Goal: Task Accomplishment & Management: Use online tool/utility

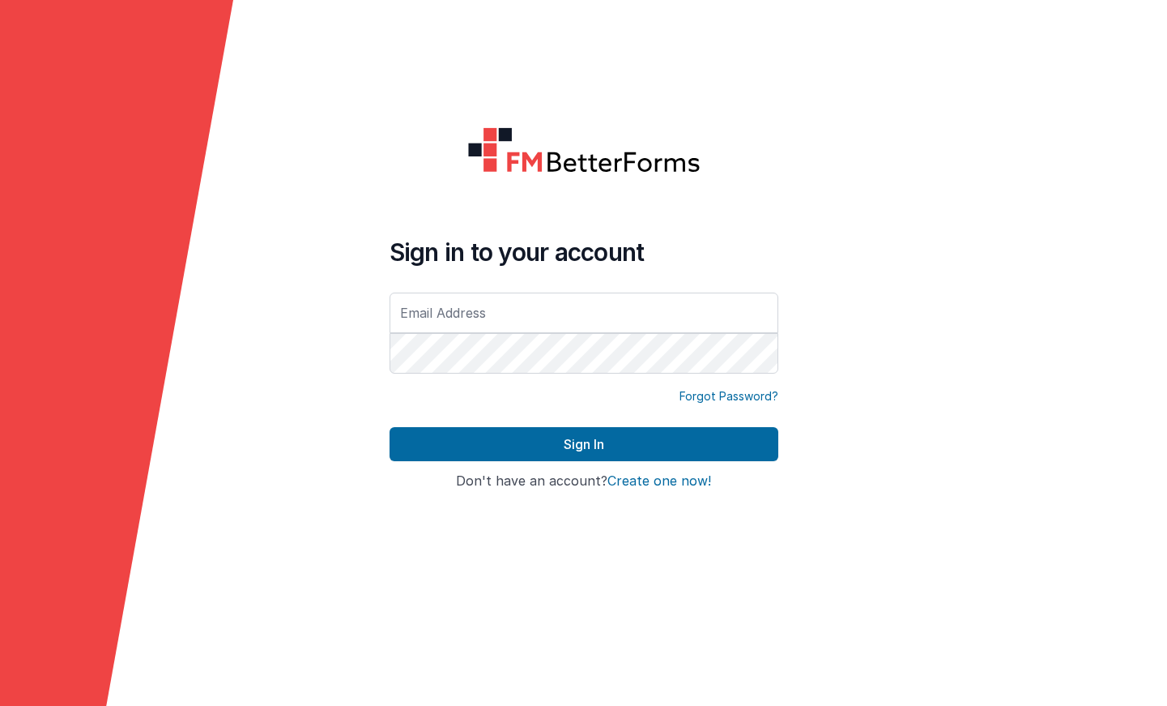
click at [534, 321] on input "text" at bounding box center [584, 312] width 389 height 41
click at [0, 705] on com-1password-button at bounding box center [0, 706] width 0 height 0
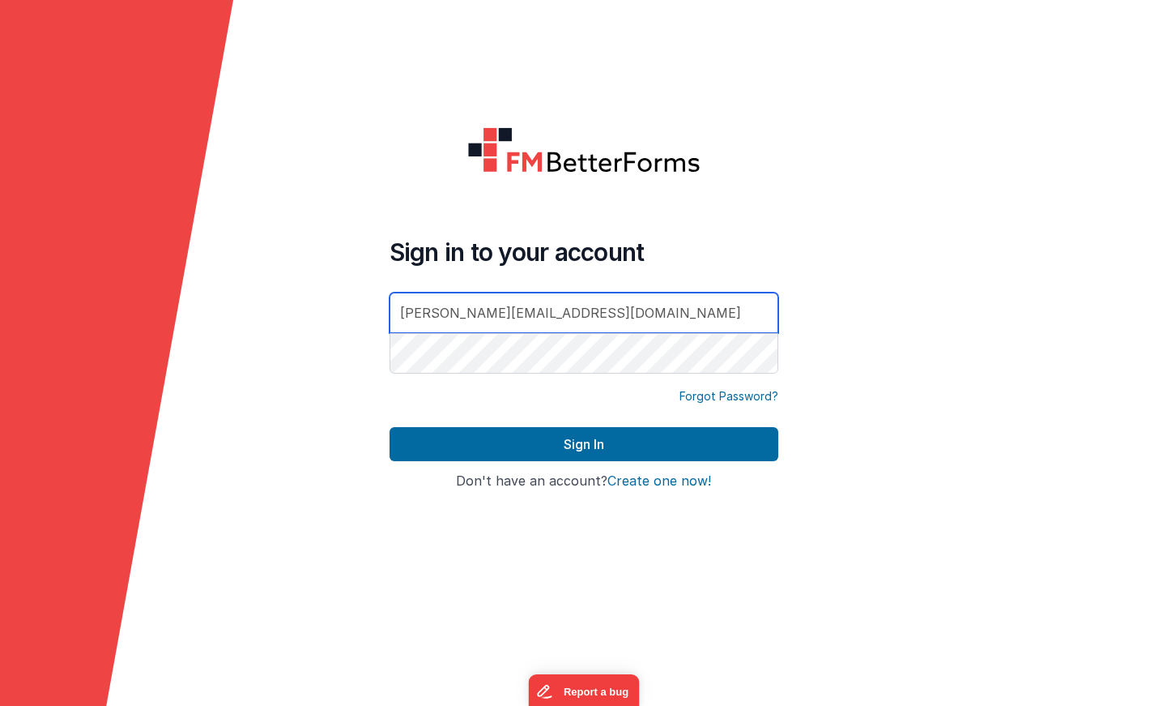
type input "[PERSON_NAME][EMAIL_ADDRESS][DOMAIN_NAME]"
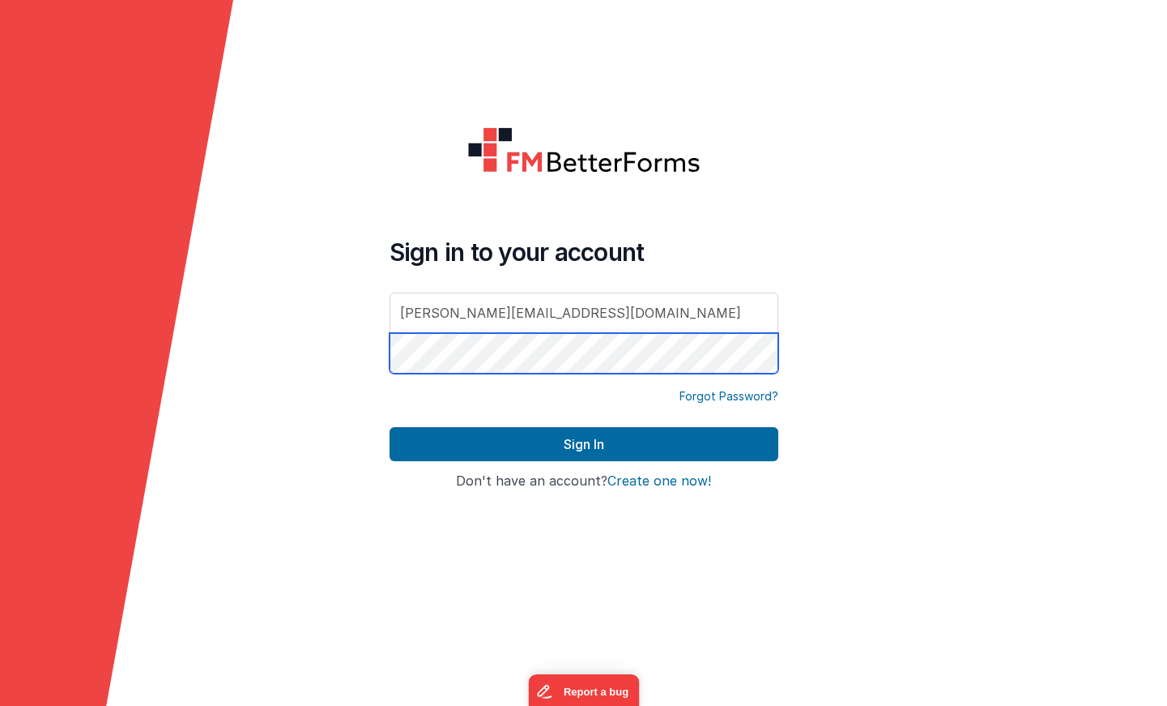
click at [583, 444] on button "Sign In" at bounding box center [584, 444] width 389 height 34
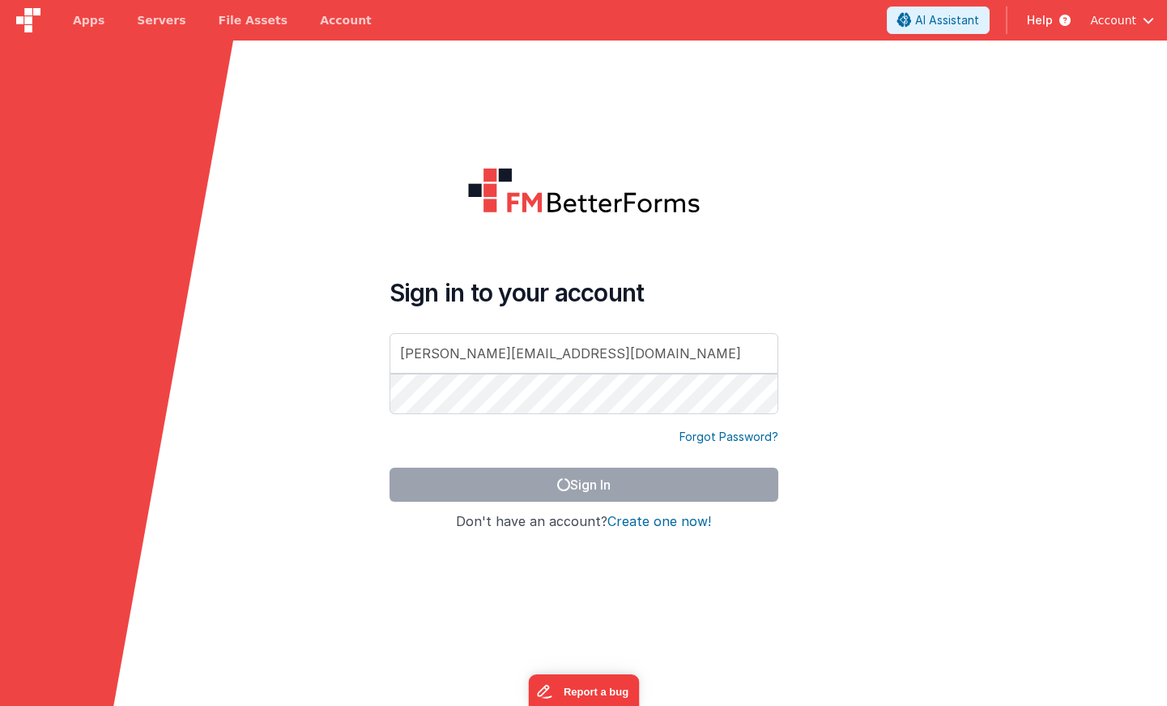
click at [844, 437] on form "Sign in to your account [PERSON_NAME][EMAIL_ADDRESS][DOMAIN_NAME] Forgot Passwo…" at bounding box center [583, 394] width 1167 height 706
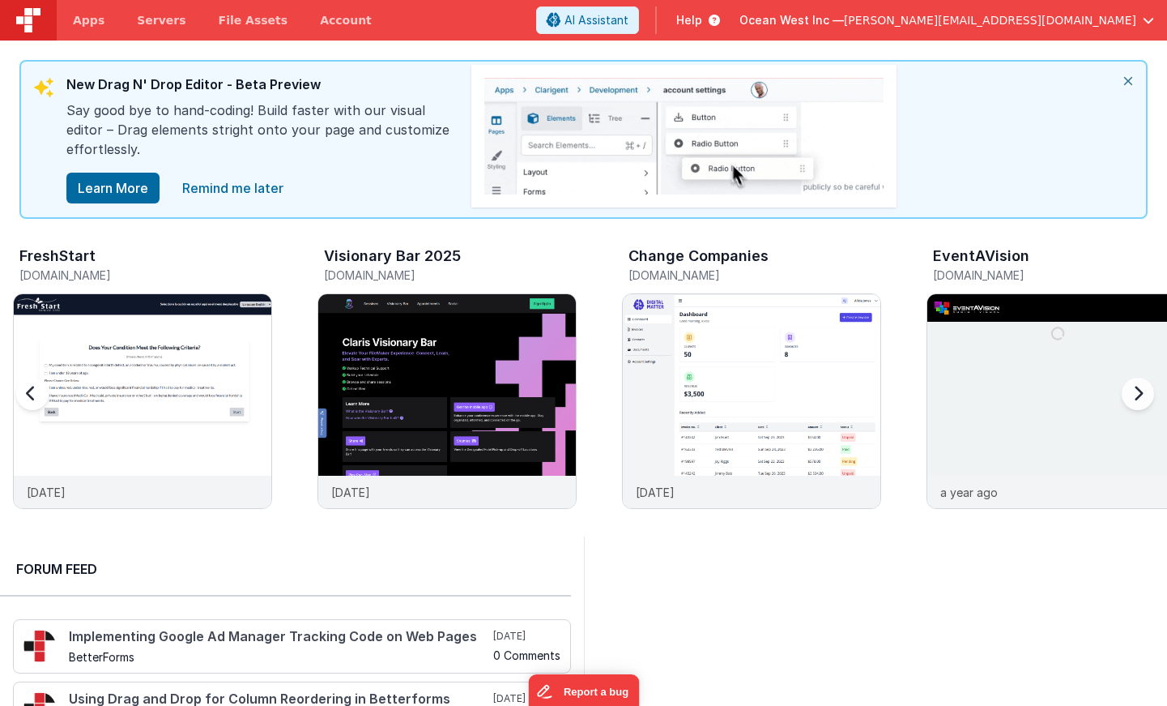
click at [73, 243] on div "FreshStart [DOMAIN_NAME]" at bounding box center [142, 267] width 259 height 52
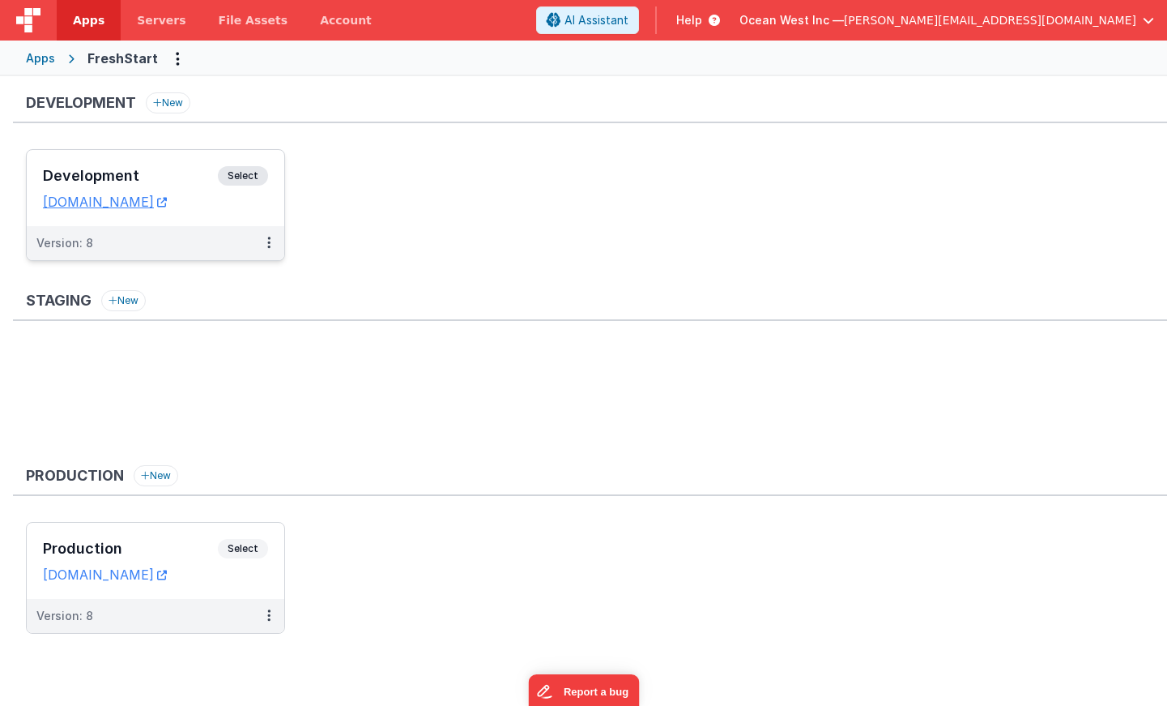
click at [241, 170] on span "Select" at bounding box center [243, 175] width 50 height 19
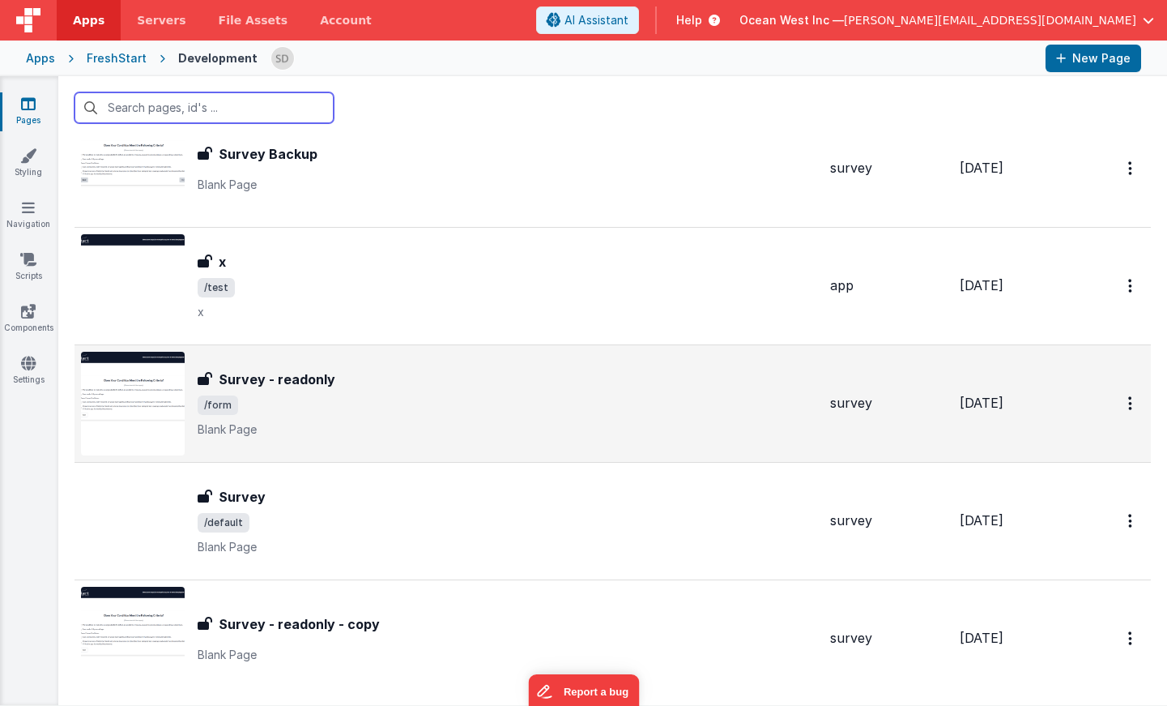
scroll to position [168, 0]
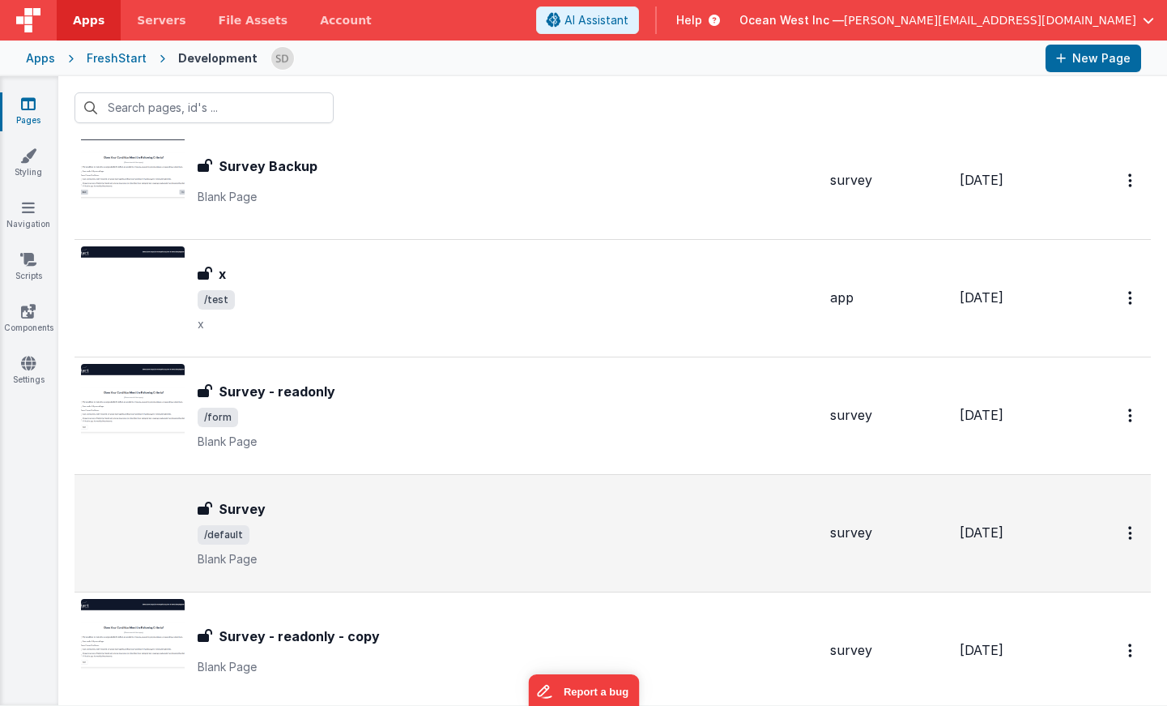
click at [250, 509] on h3 "Survey" at bounding box center [242, 508] width 47 height 19
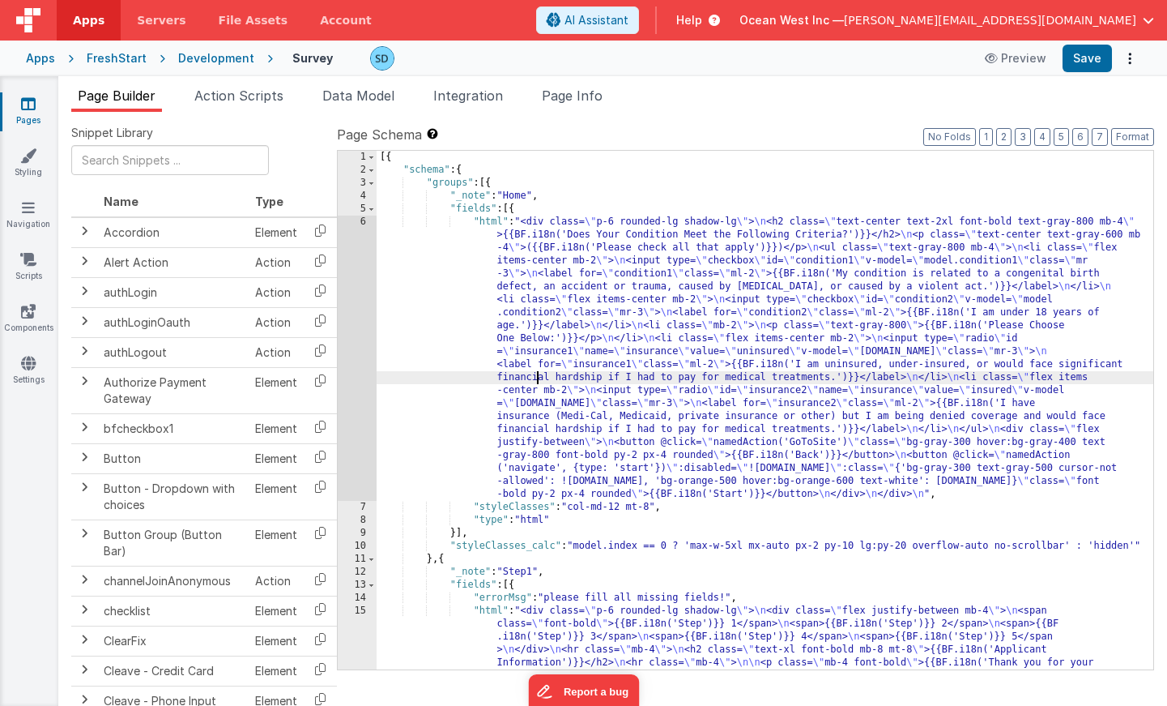
click at [374, 330] on div "6" at bounding box center [357, 357] width 39 height 285
click at [368, 330] on div "6" at bounding box center [357, 357] width 39 height 285
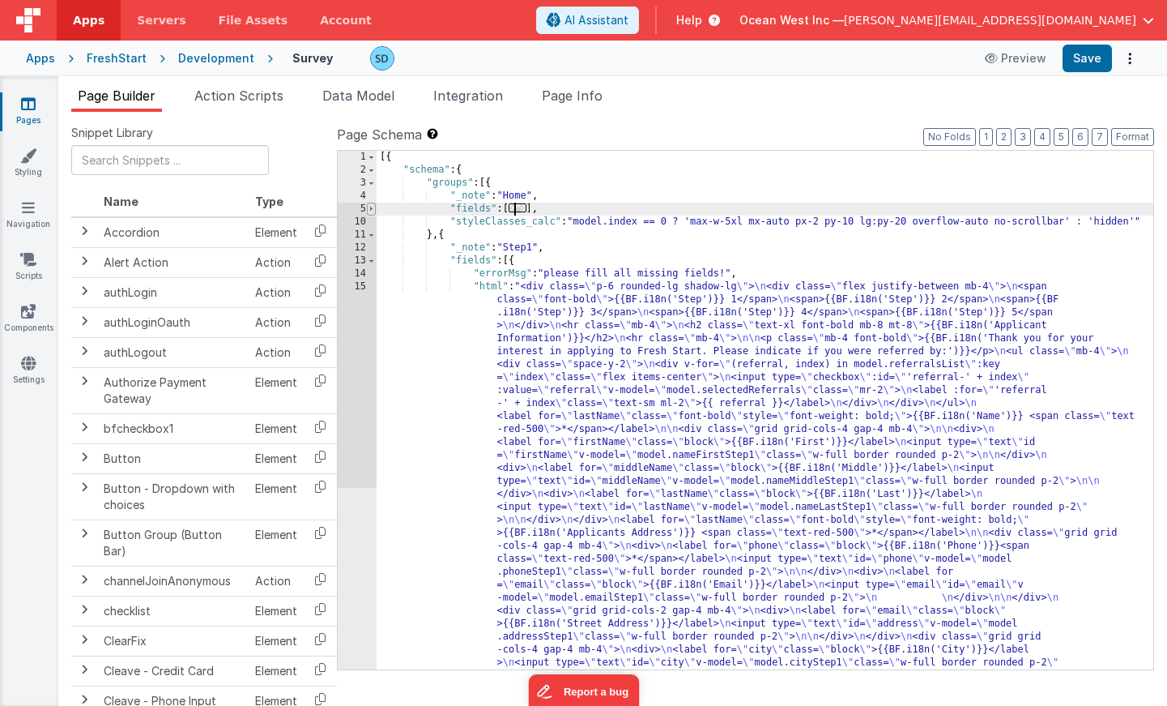
click at [367, 214] on span at bounding box center [371, 209] width 9 height 13
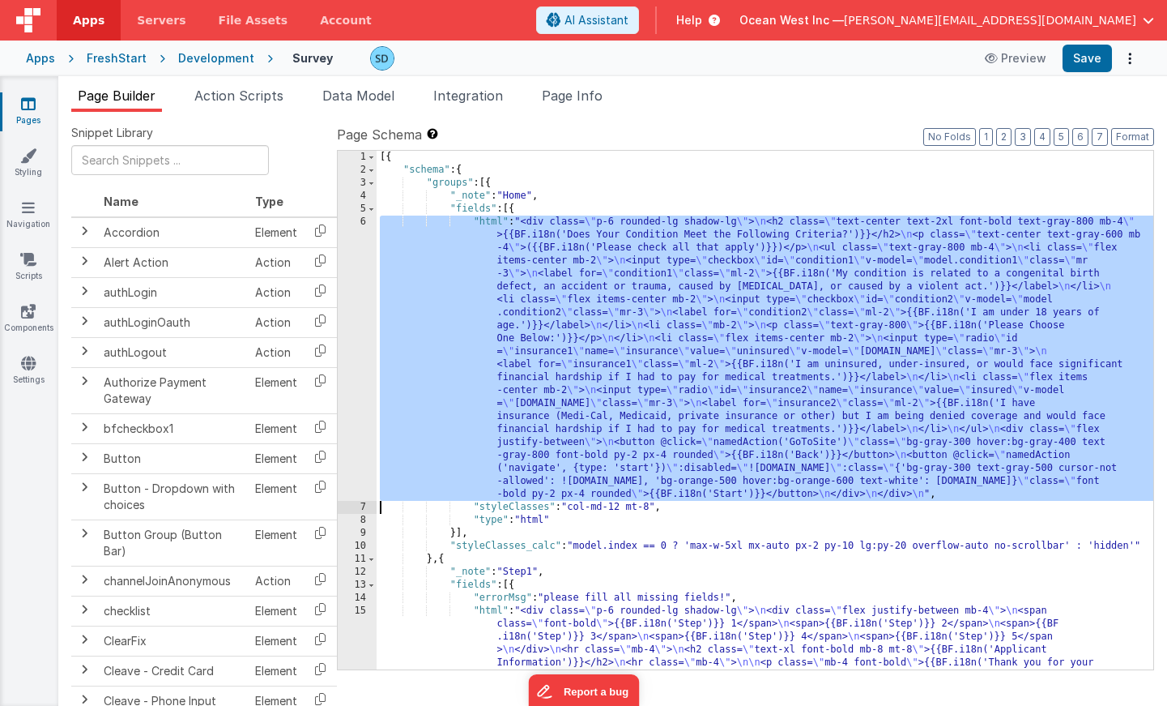
click at [364, 233] on div "6" at bounding box center [357, 357] width 39 height 285
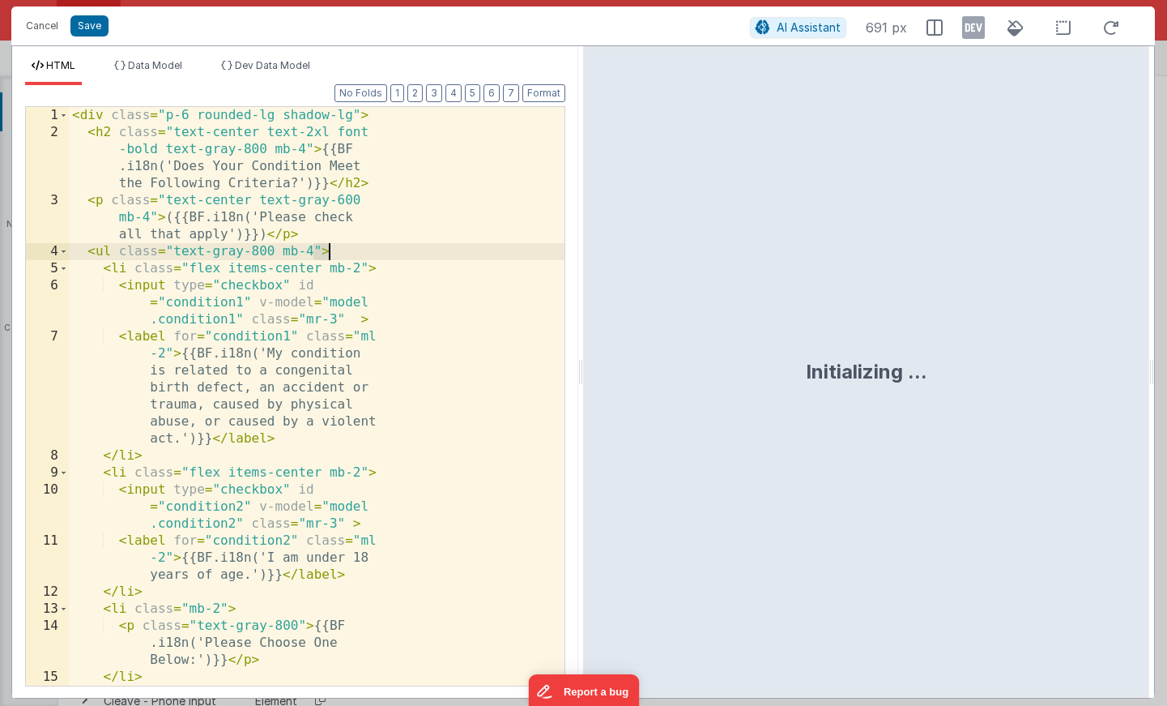
click at [364, 233] on div "< div class = "p-6 rounded-lg shadow-lg" > < h2 class = "text-center text-2xl f…" at bounding box center [317, 456] width 496 height 698
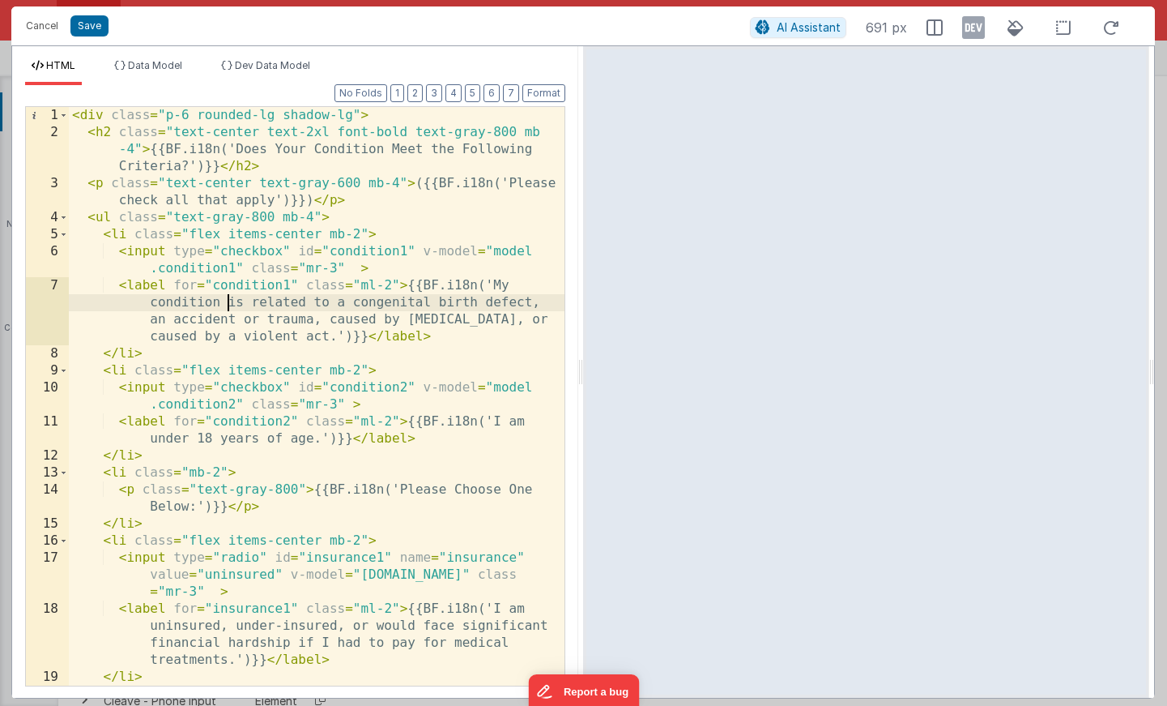
click at [228, 301] on div "< div class = "p-6 rounded-lg shadow-lg" > < h2 class = "text-center text-2xl f…" at bounding box center [317, 413] width 496 height 612
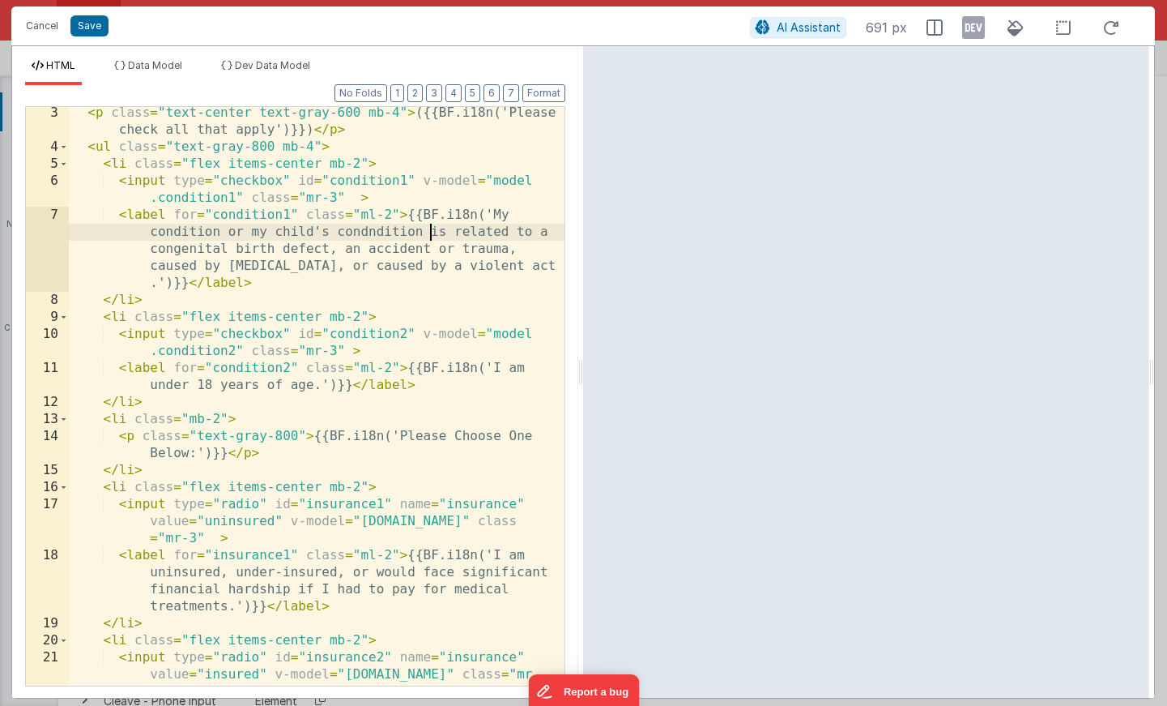
scroll to position [70, 0]
click at [342, 302] on div "< p class = "text-center text-gray-600 mb-4" > ({{BF.i18n('Please check all tha…" at bounding box center [317, 435] width 496 height 663
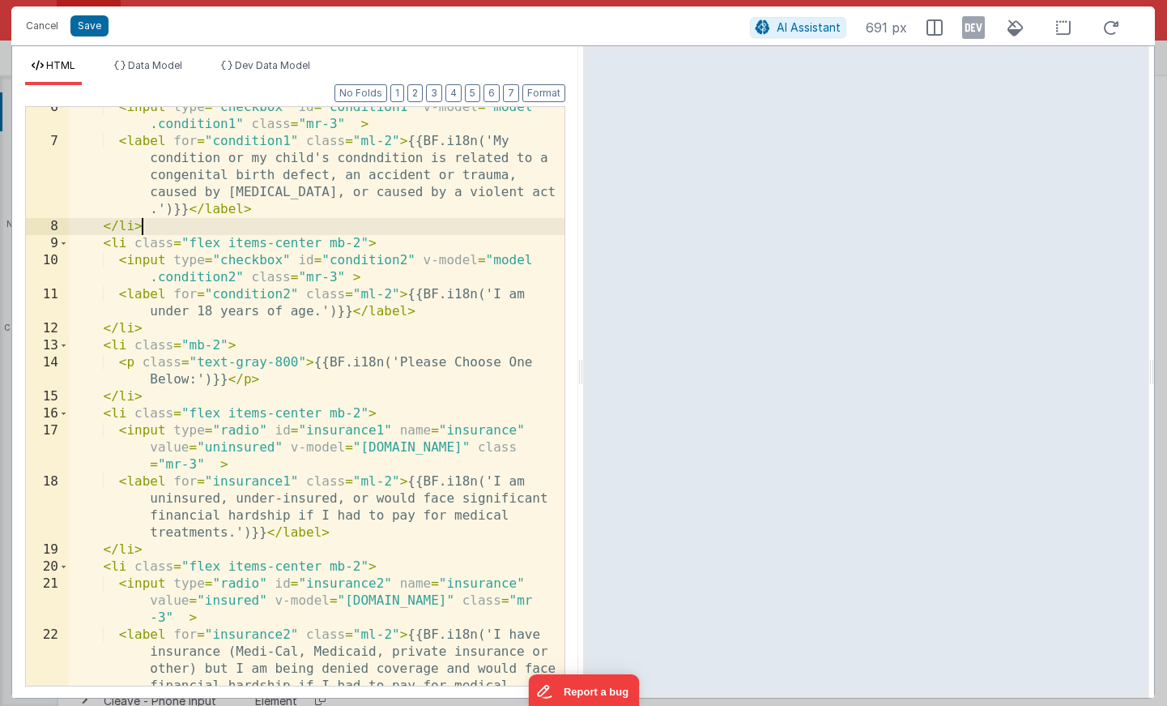
scroll to position [186, 0]
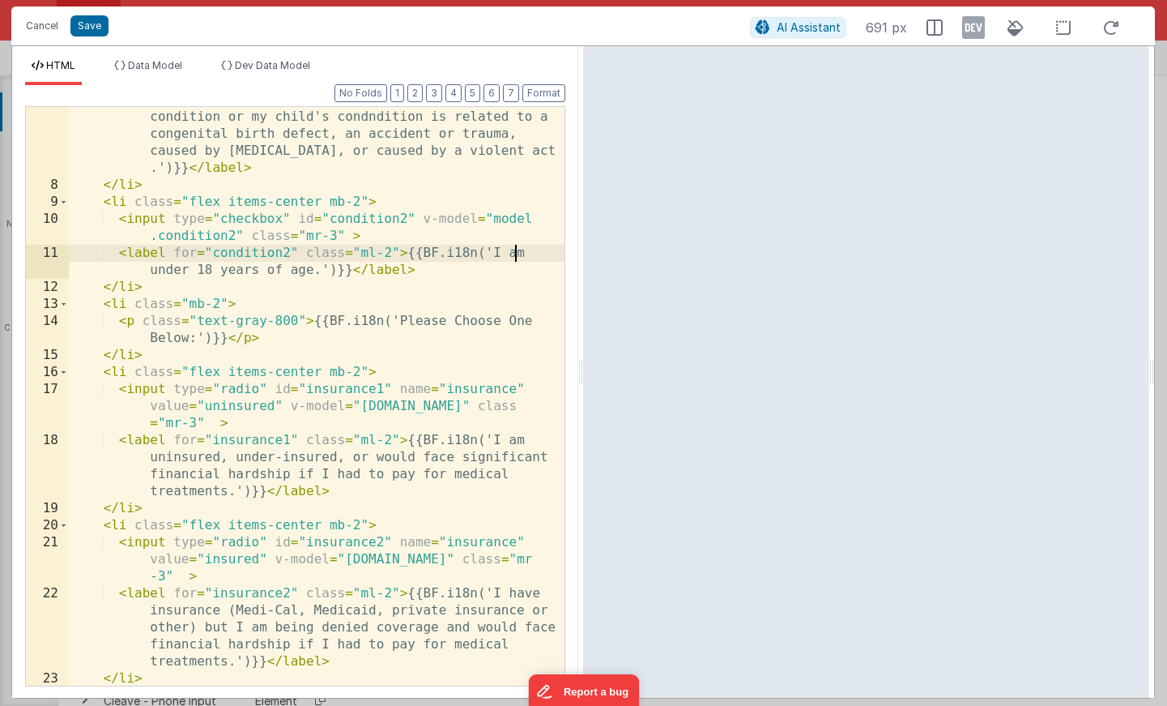
click at [516, 250] on div "< label for = "condition1" class = "ml-2" > {{BF.i18n('My condition or my child…" at bounding box center [317, 432] width 496 height 680
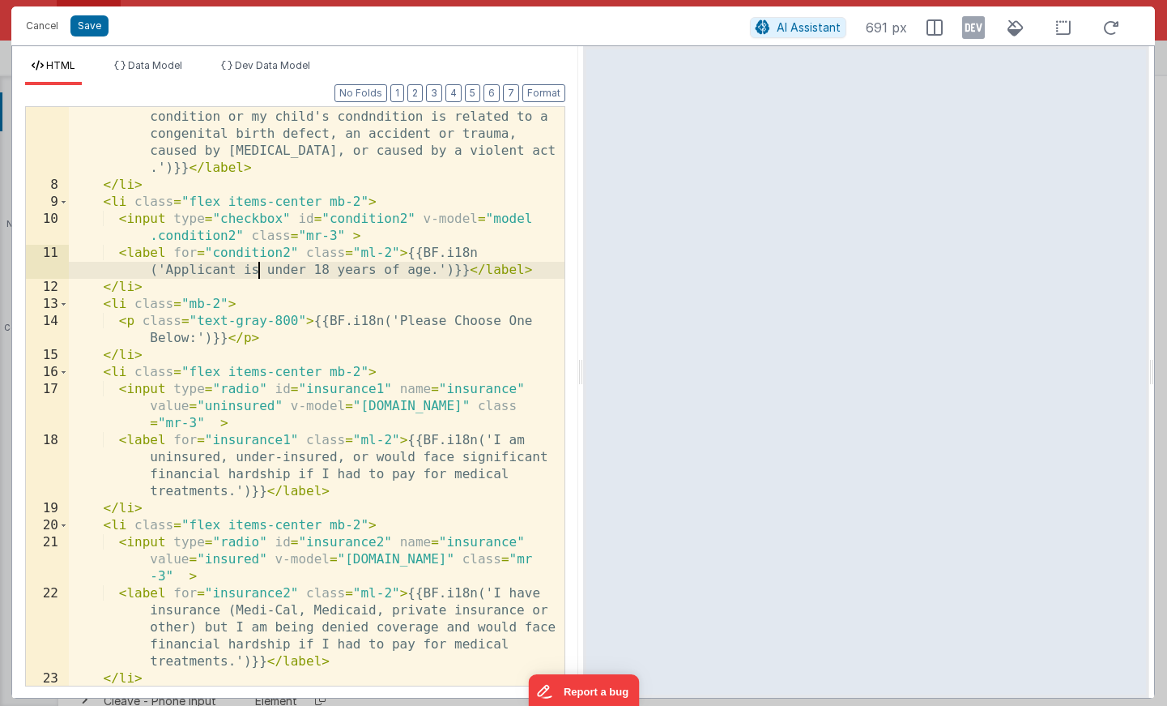
click at [250, 274] on div "< label for = "condition1" class = "ml-2" > {{BF.i18n('My condition or my child…" at bounding box center [317, 432] width 496 height 680
click at [247, 273] on div "< label for = "condition1" class = "ml-2" > {{BF.i18n('My condition or my child…" at bounding box center [317, 432] width 496 height 680
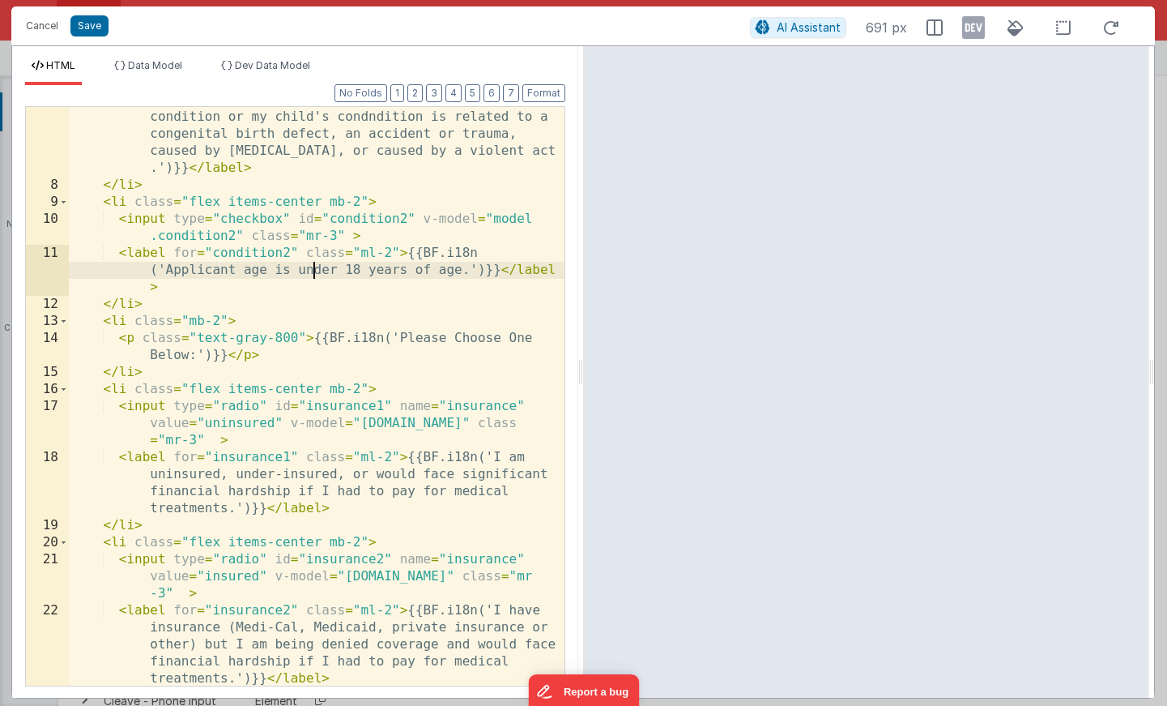
click at [315, 265] on div "< label for = "condition1" class = "ml-2" > {{BF.i18n('My condition or my child…" at bounding box center [317, 466] width 496 height 749
click at [181, 290] on div "< label for = "condition1" class = "ml-2" > {{BF.i18n('My condition or my child…" at bounding box center [317, 466] width 496 height 749
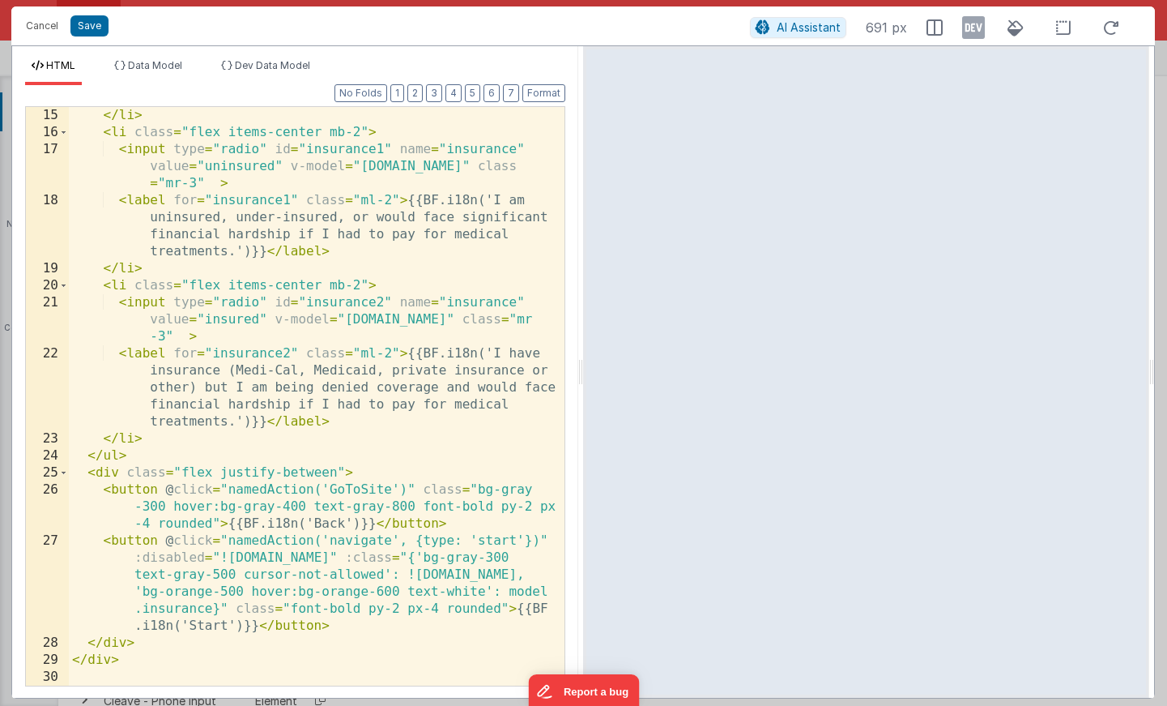
scroll to position [442, 0]
click at [85, 19] on button "Save" at bounding box center [89, 25] width 38 height 21
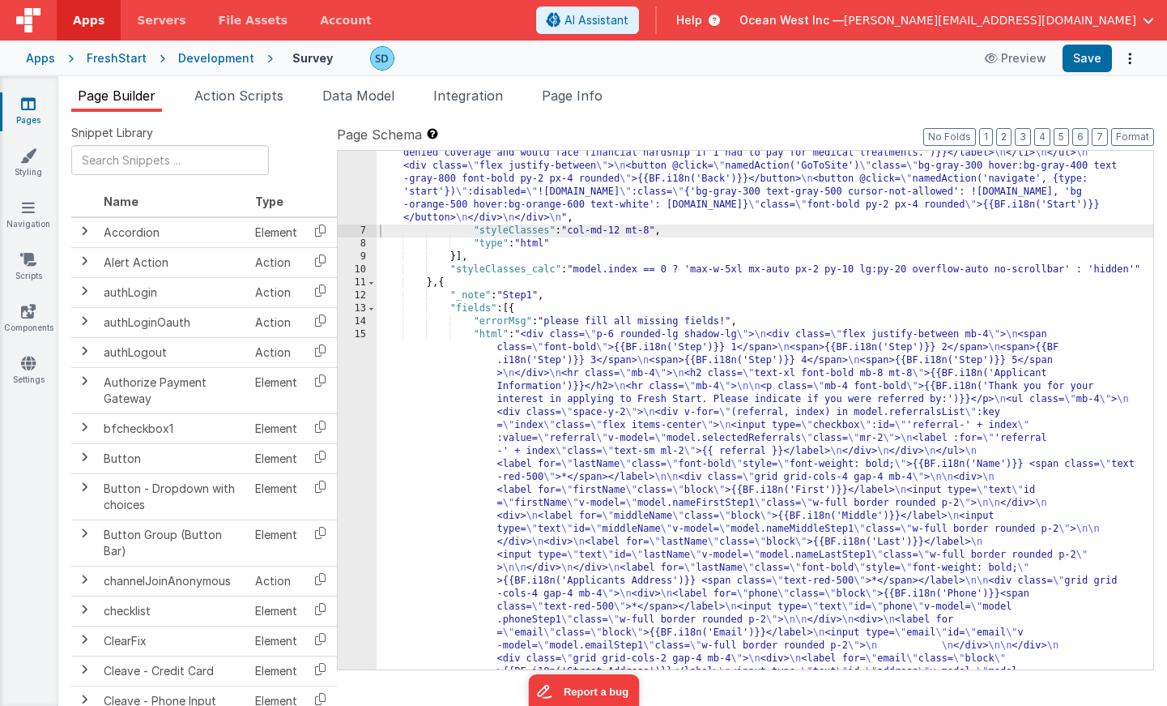
scroll to position [263, 0]
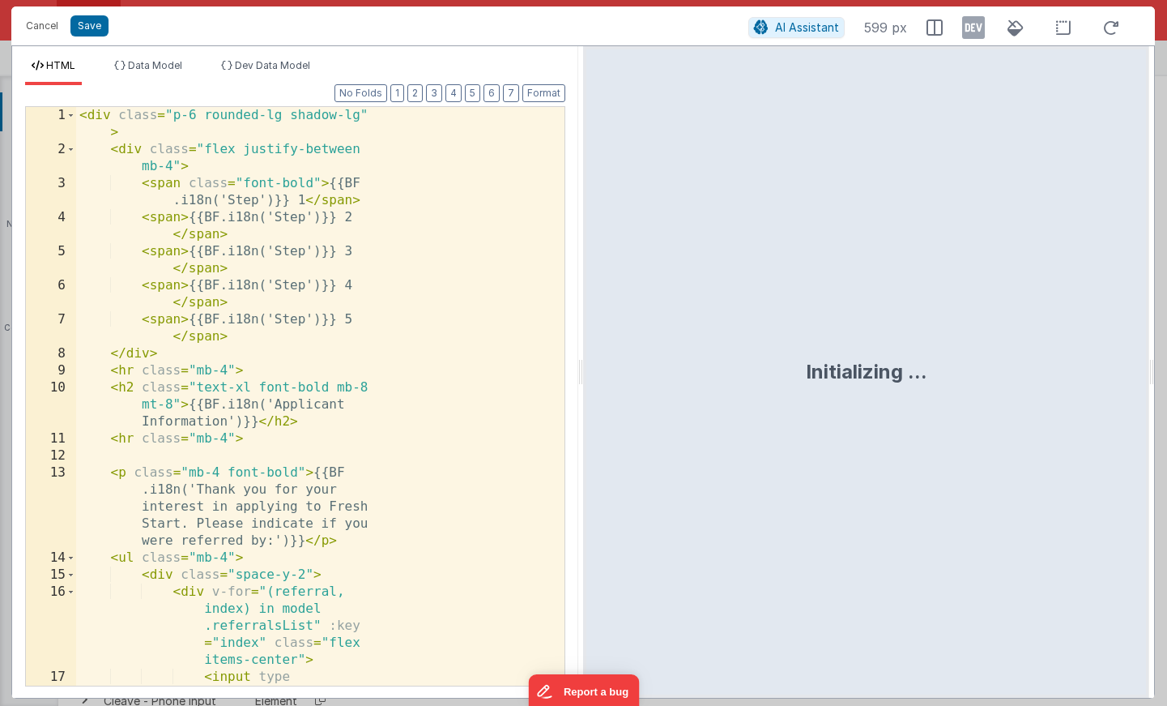
click at [363, 326] on div "< div class = "p-6 rounded-lg shadow-lg" > < div class = "flex justify-between …" at bounding box center [320, 481] width 488 height 749
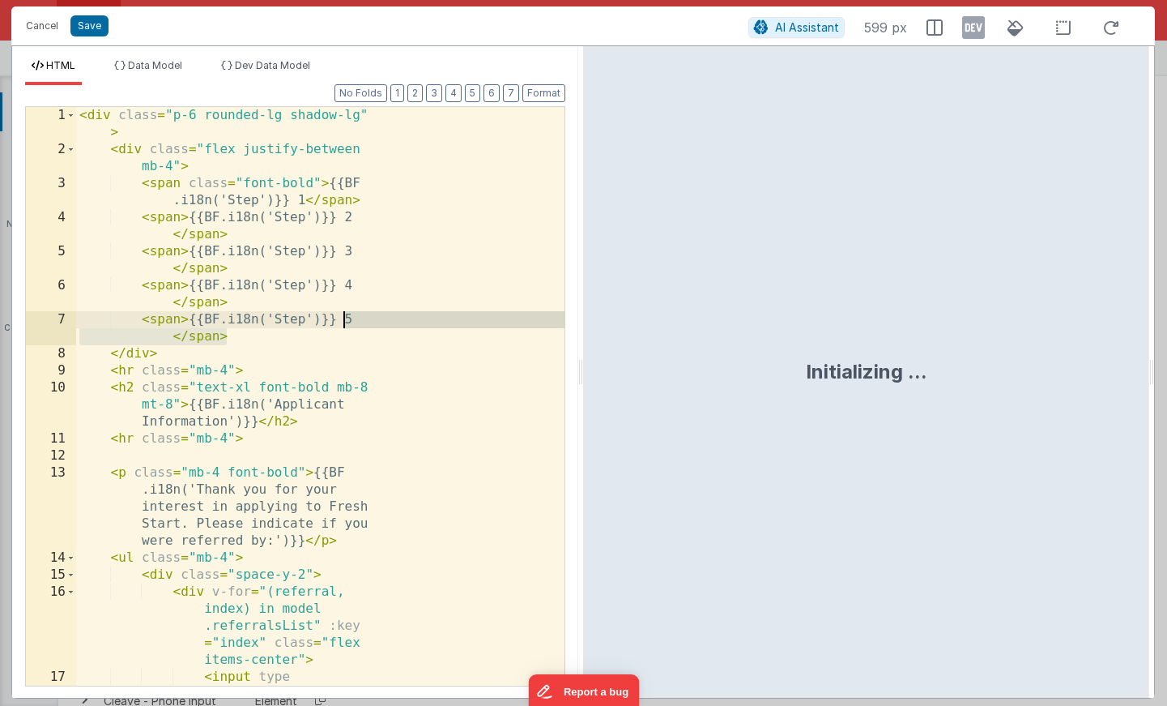
click at [363, 326] on div "< div class = "p-6 rounded-lg shadow-lg" > < div class = "flex justify-between …" at bounding box center [320, 481] width 488 height 749
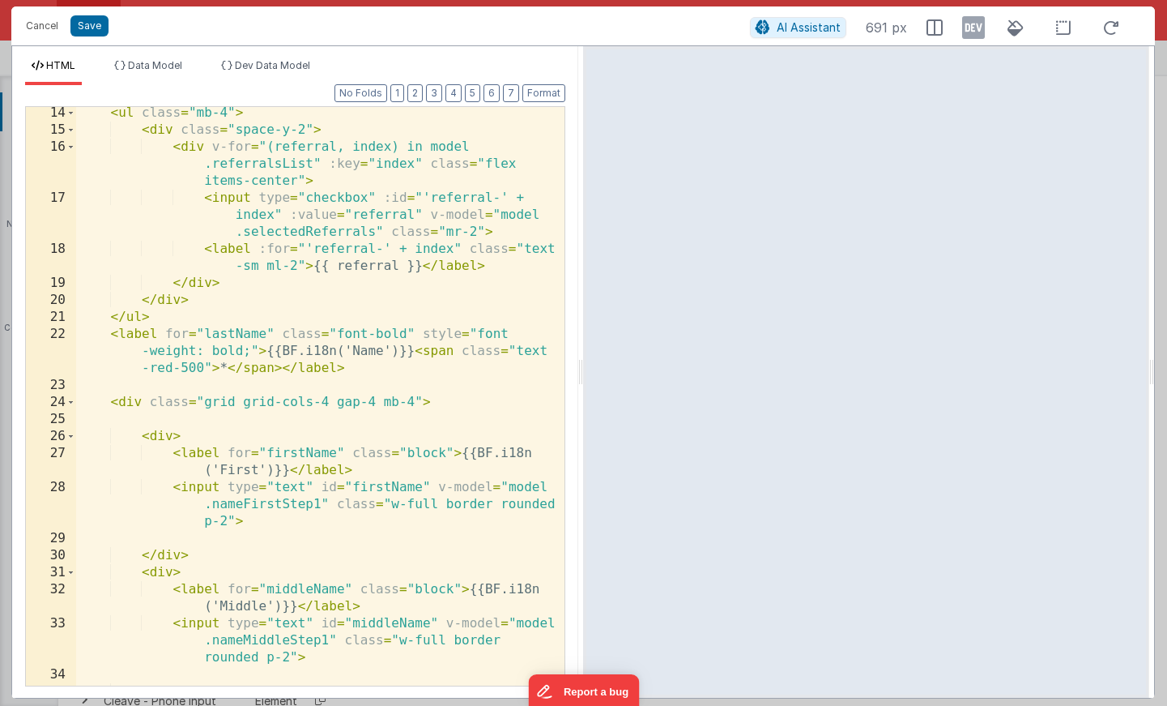
scroll to position [275, 0]
click at [147, 64] on span "Data Model" at bounding box center [155, 65] width 54 height 12
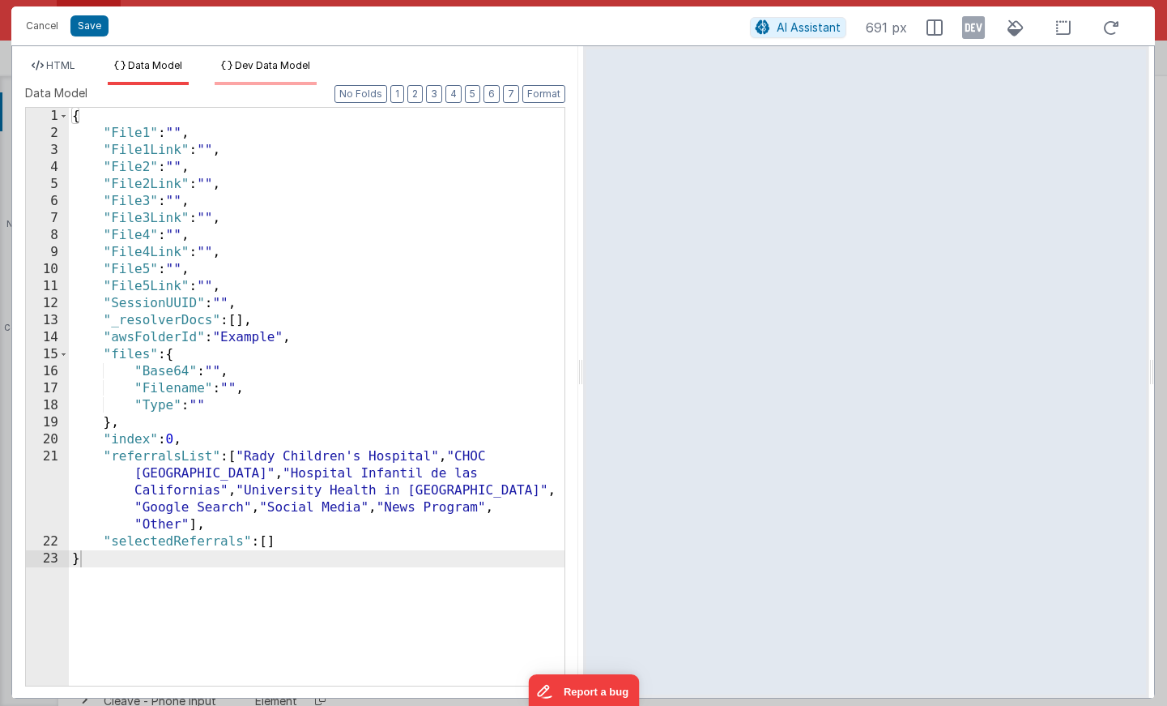
click at [275, 65] on span "Dev Data Model" at bounding box center [272, 65] width 75 height 12
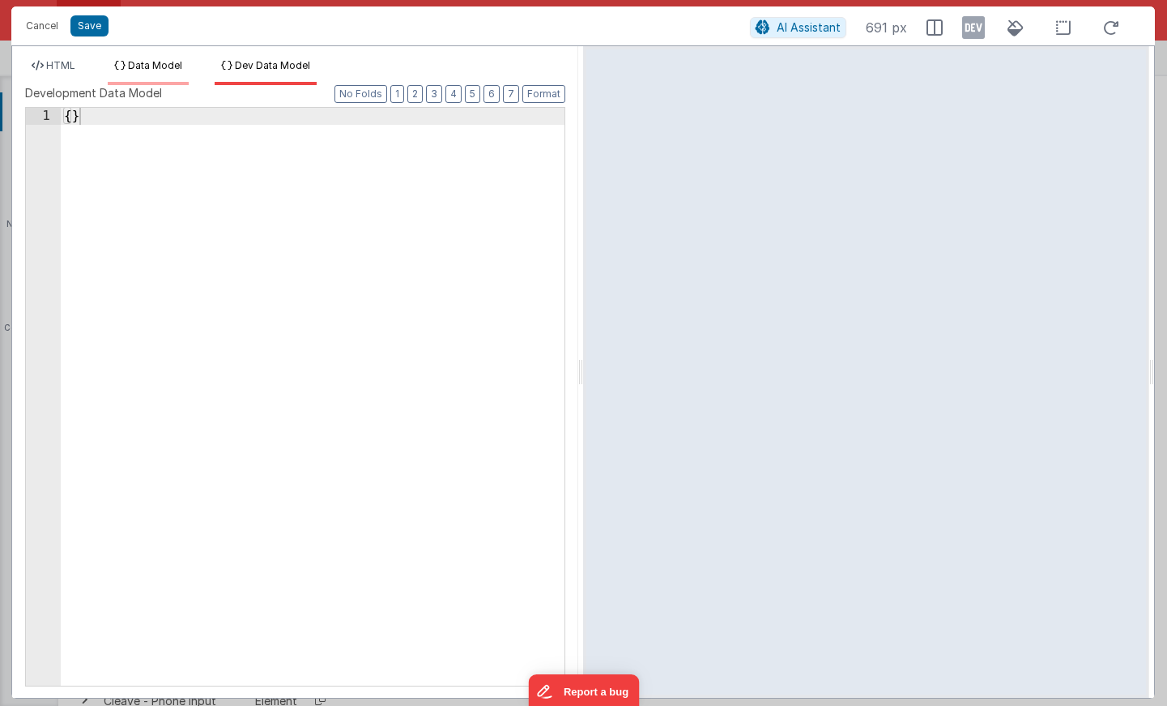
click at [157, 80] on li "Data Model" at bounding box center [148, 72] width 81 height 26
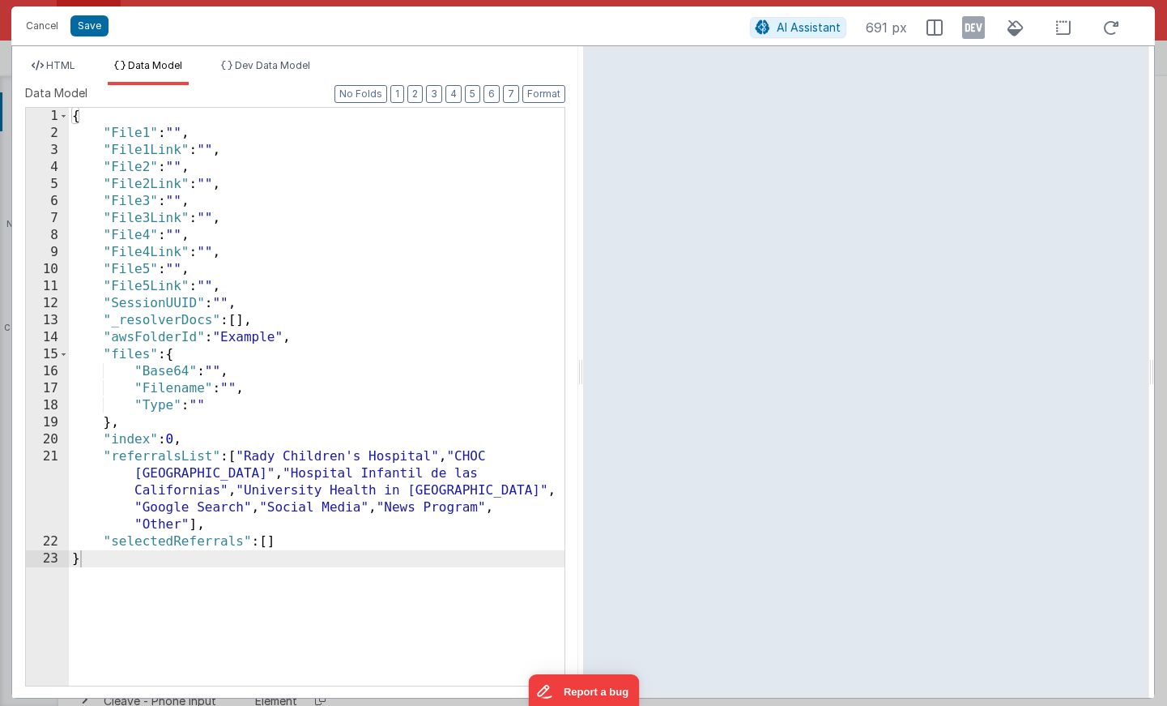
click at [253, 454] on div "{ "File1" : "" , "File1Link" : "" , "File2" : "" , "File2Link" : "" , "File3" :…" at bounding box center [317, 414] width 496 height 612
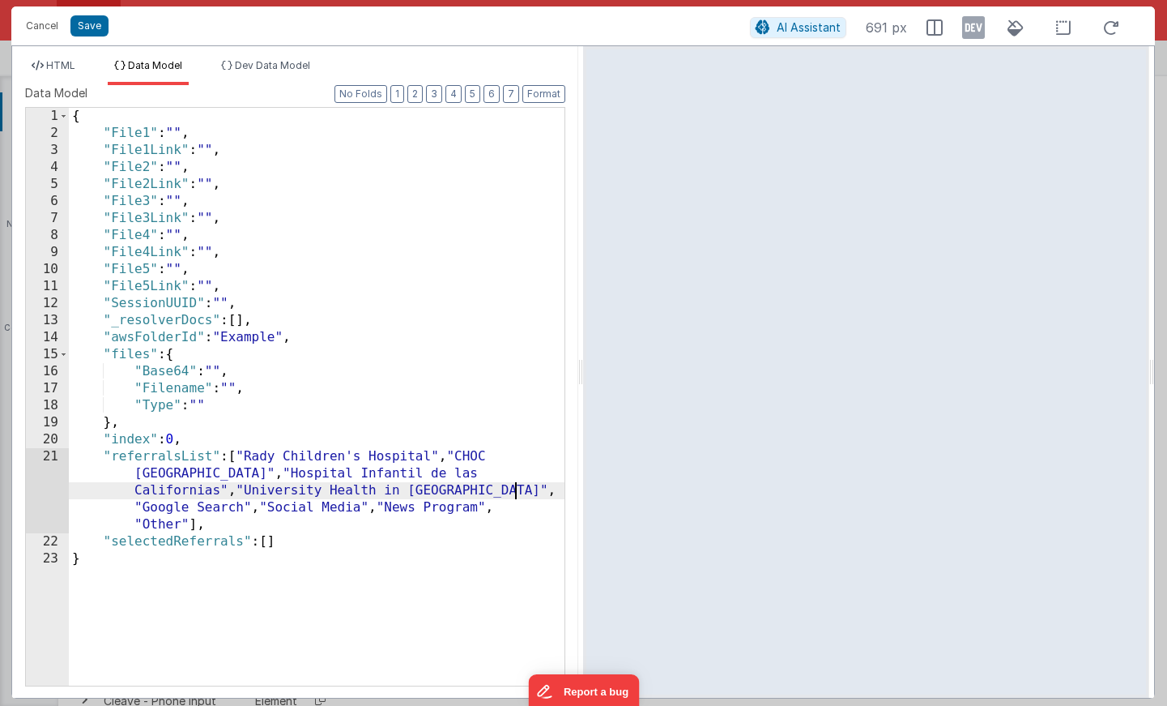
click at [517, 491] on div "{ "File1" : "" , "File1Link" : "" , "File2" : "" , "File2Link" : "" , "File3" :…" at bounding box center [317, 414] width 496 height 612
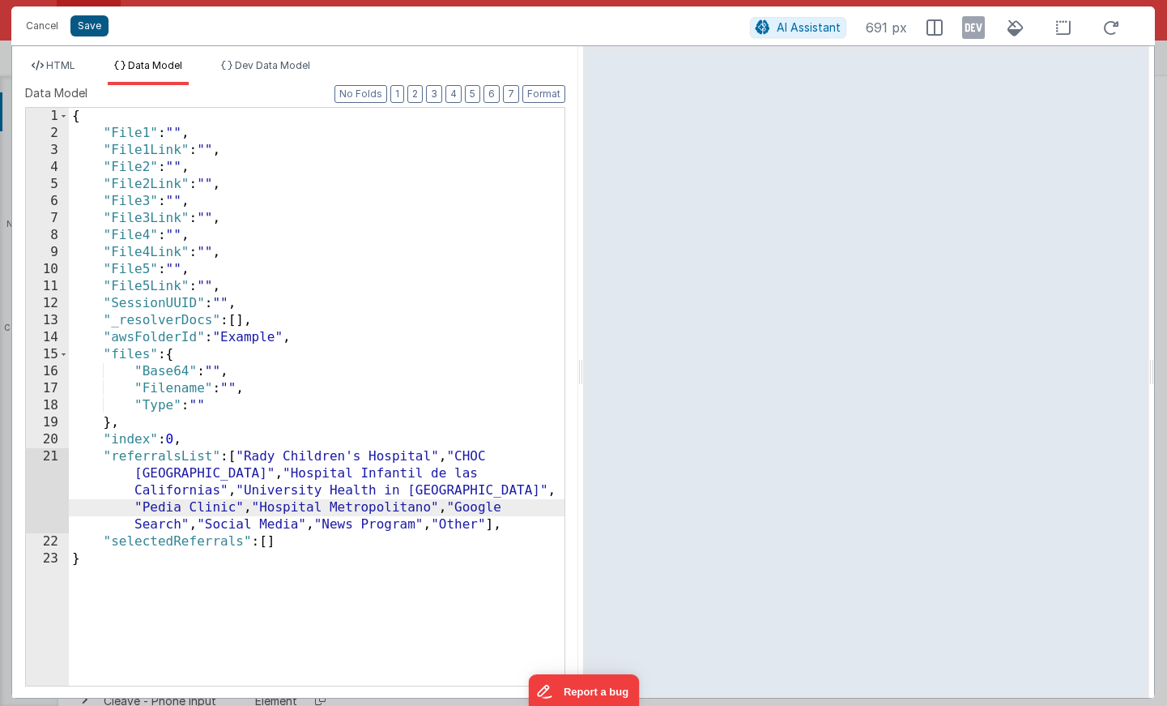
click at [80, 27] on button "Save" at bounding box center [89, 25] width 38 height 21
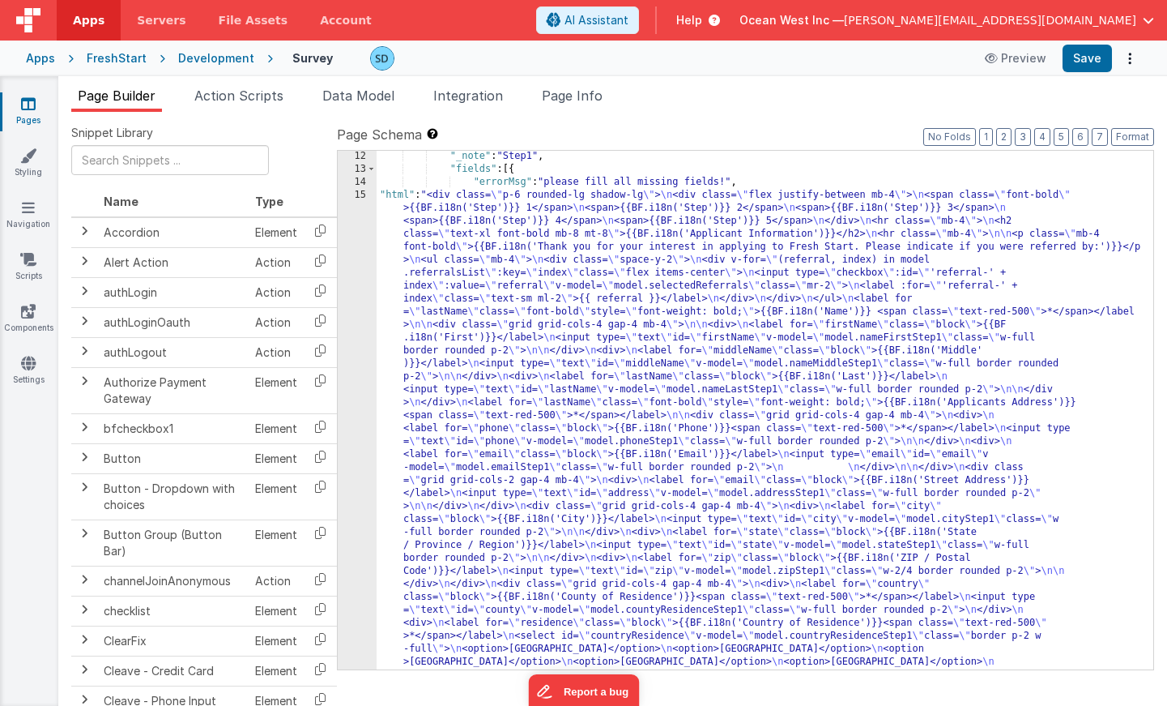
scroll to position [358, 0]
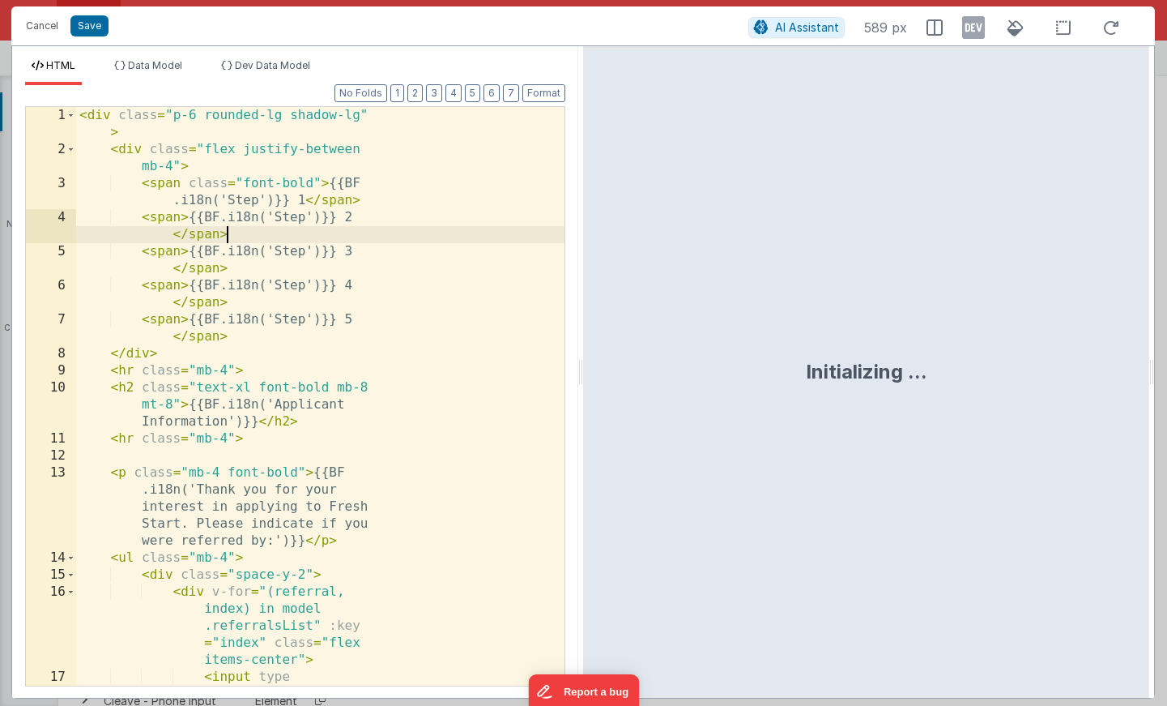
click at [361, 235] on div "< div class = "p-6 rounded-lg shadow-lg" > < div class = "flex justify-between …" at bounding box center [320, 481] width 488 height 749
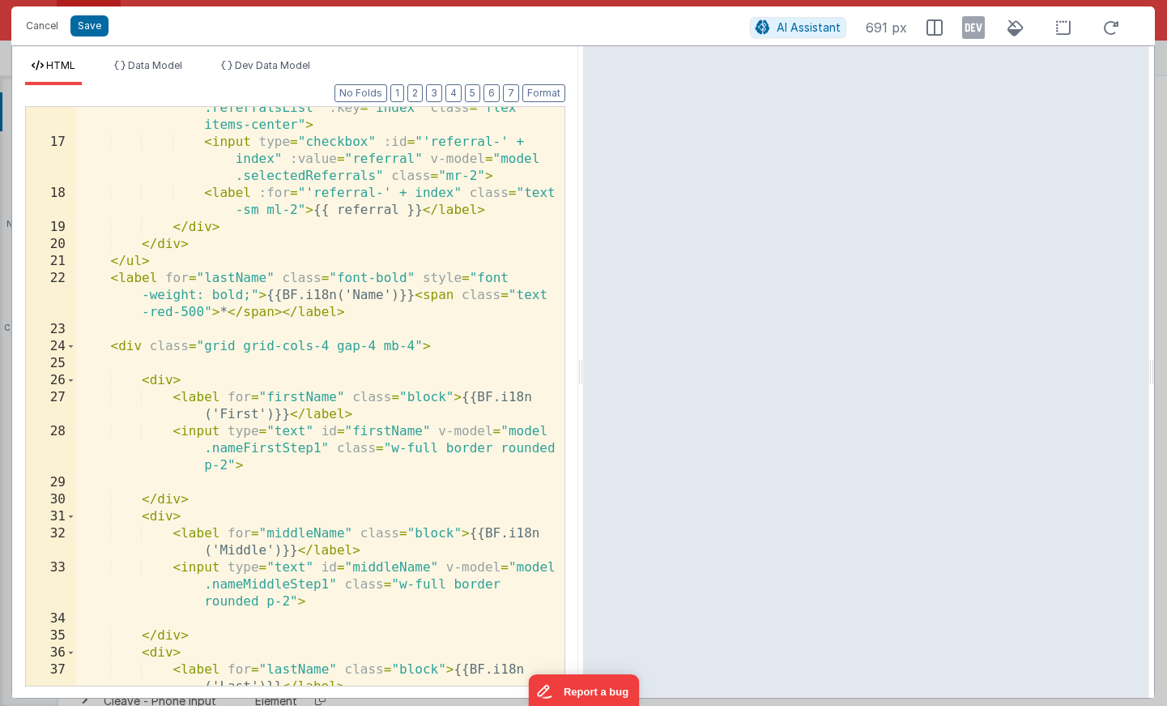
scroll to position [322, 0]
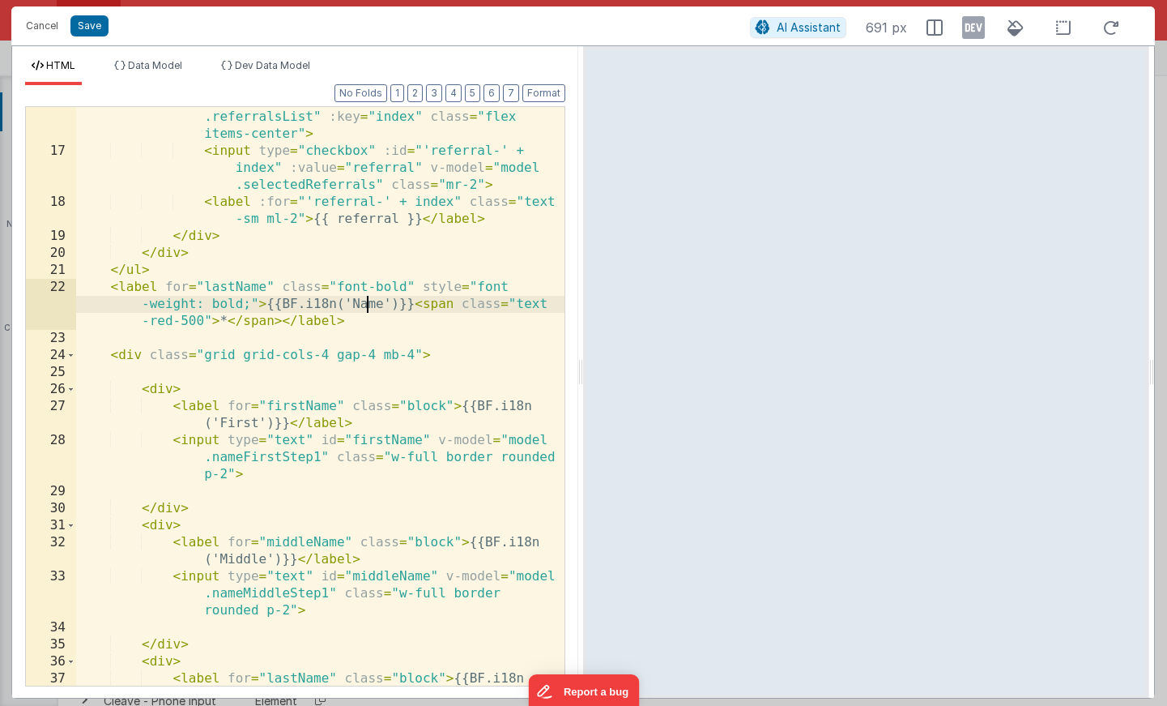
click at [369, 304] on div "< div v-for = "(referral, index) in model .referralsList" :key = "index" class …" at bounding box center [320, 423] width 488 height 663
click at [441, 325] on div "< div v-for = "(referral, index) in model .referralsList" :key = "index" class …" at bounding box center [320, 423] width 488 height 663
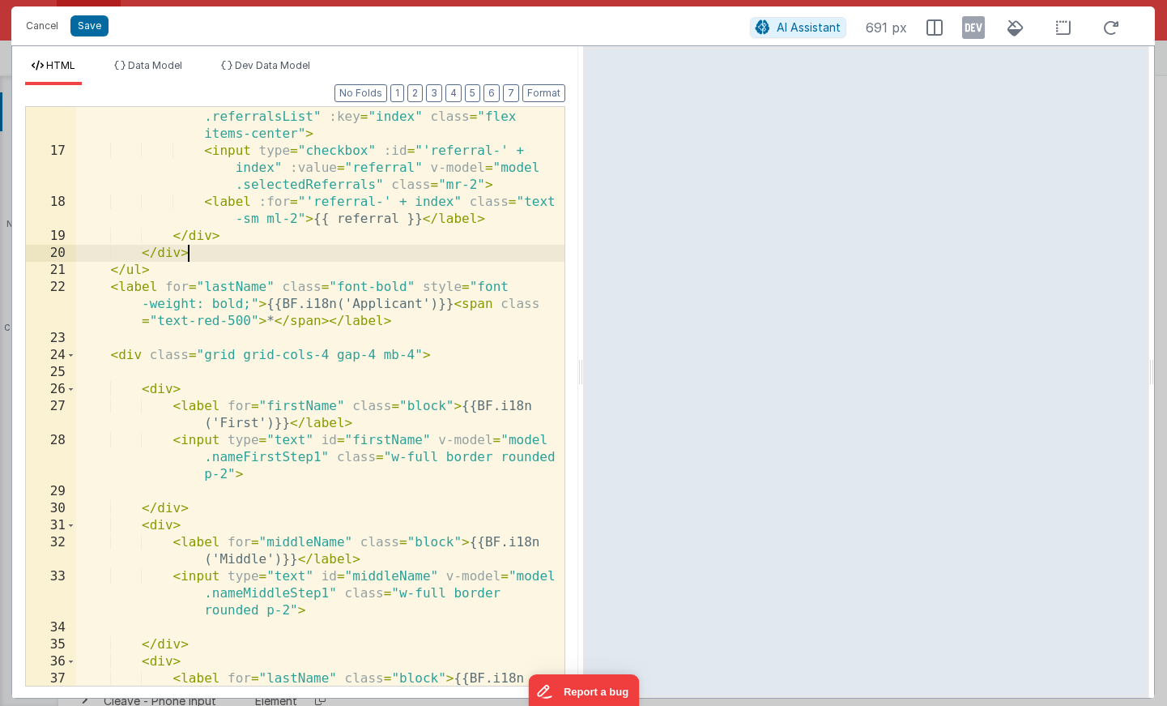
click at [422, 260] on div "< div v-for = "(referral, index) in model .referralsList" :key = "index" class …" at bounding box center [320, 423] width 488 height 663
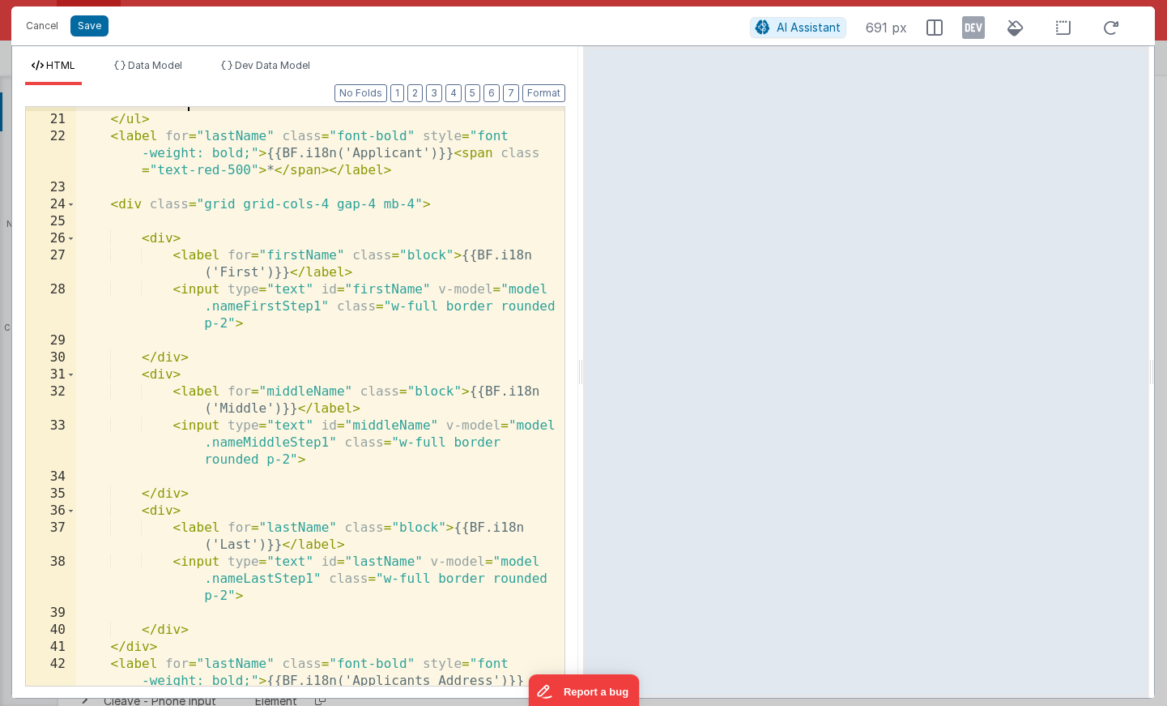
click at [416, 326] on div "</ div > </ ul > < label for = "lastName" class = "font-bold" style = "font -we…" at bounding box center [320, 417] width 488 height 646
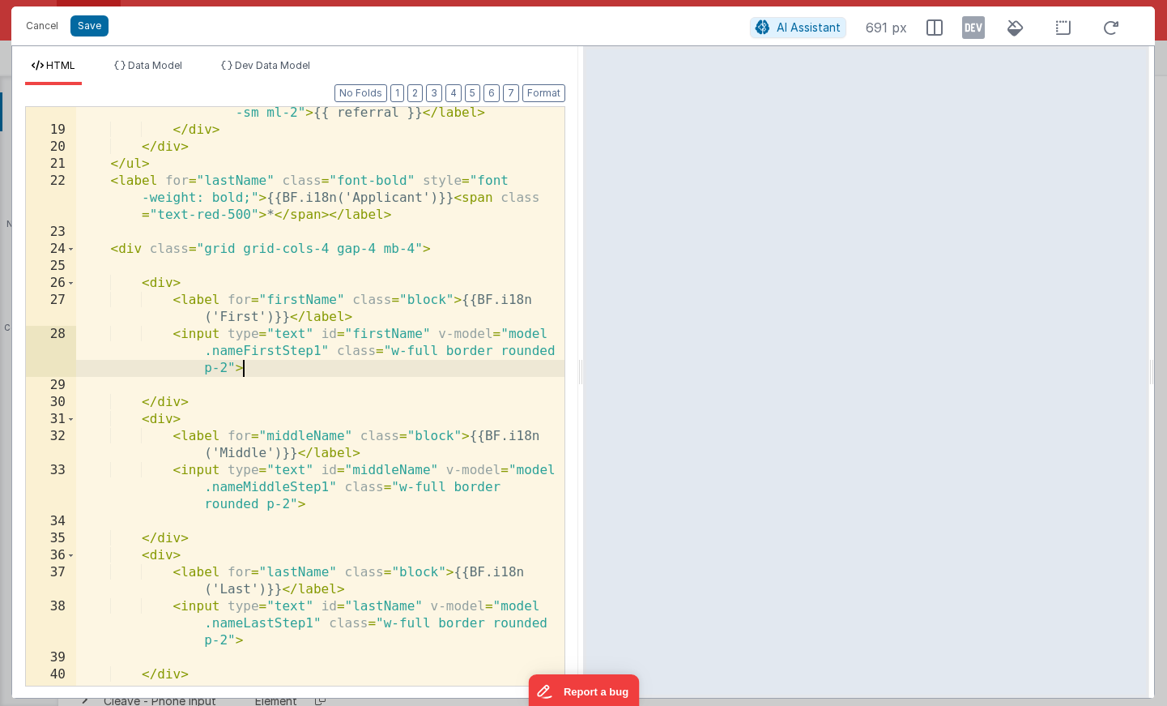
scroll to position [419, 0]
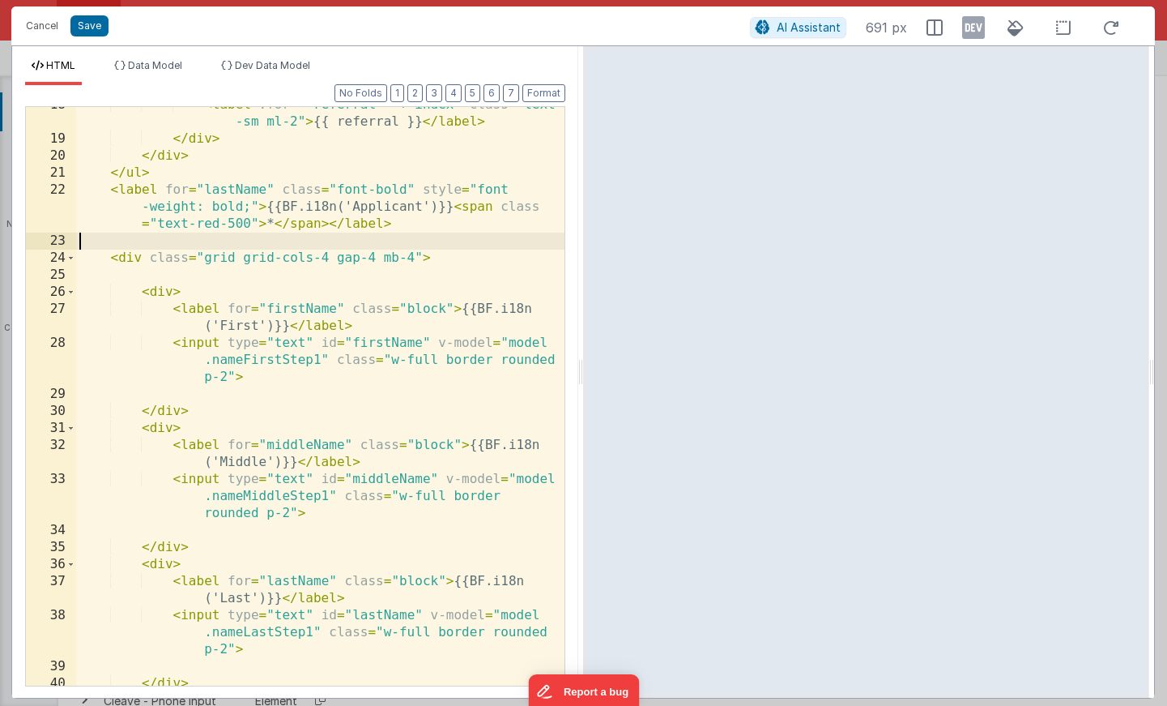
click at [447, 247] on div "< label :for = "'referral-' + index" class = "text -sm ml-2" > {{ referral }} <…" at bounding box center [320, 410] width 488 height 629
click at [237, 174] on div "< label :for = "'referral-' + index" class = "text -sm ml-2" > {{ referral }} <…" at bounding box center [320, 410] width 488 height 629
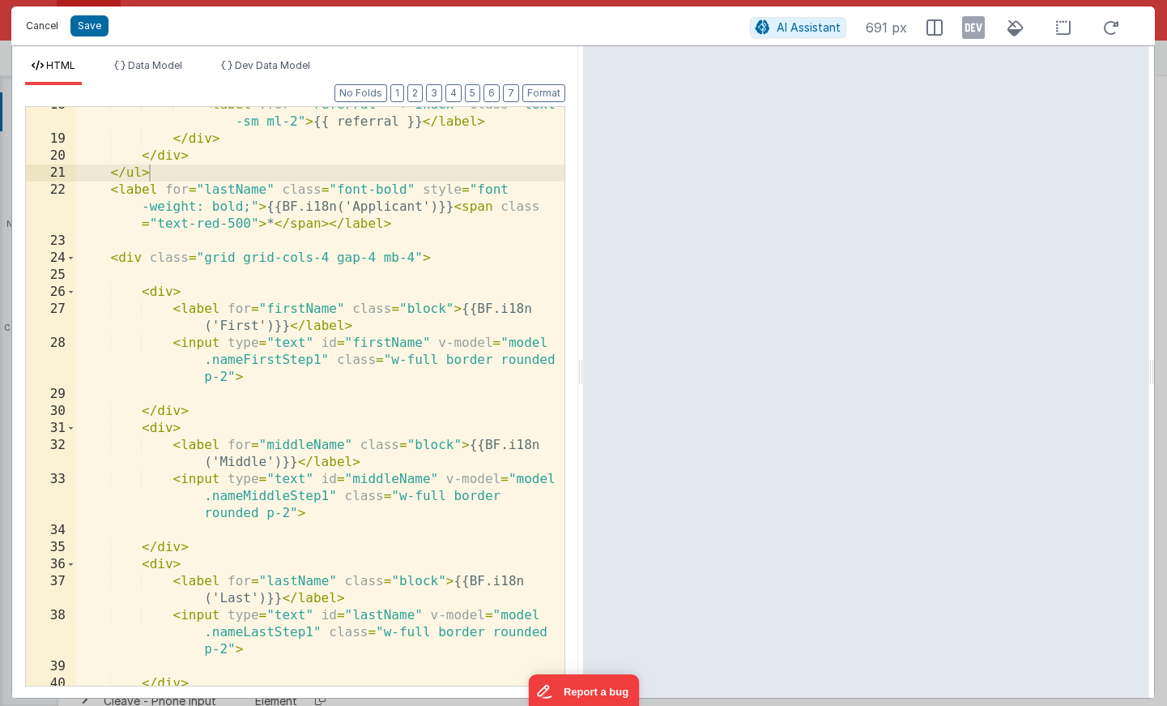
click at [38, 19] on button "Cancel" at bounding box center [42, 26] width 49 height 23
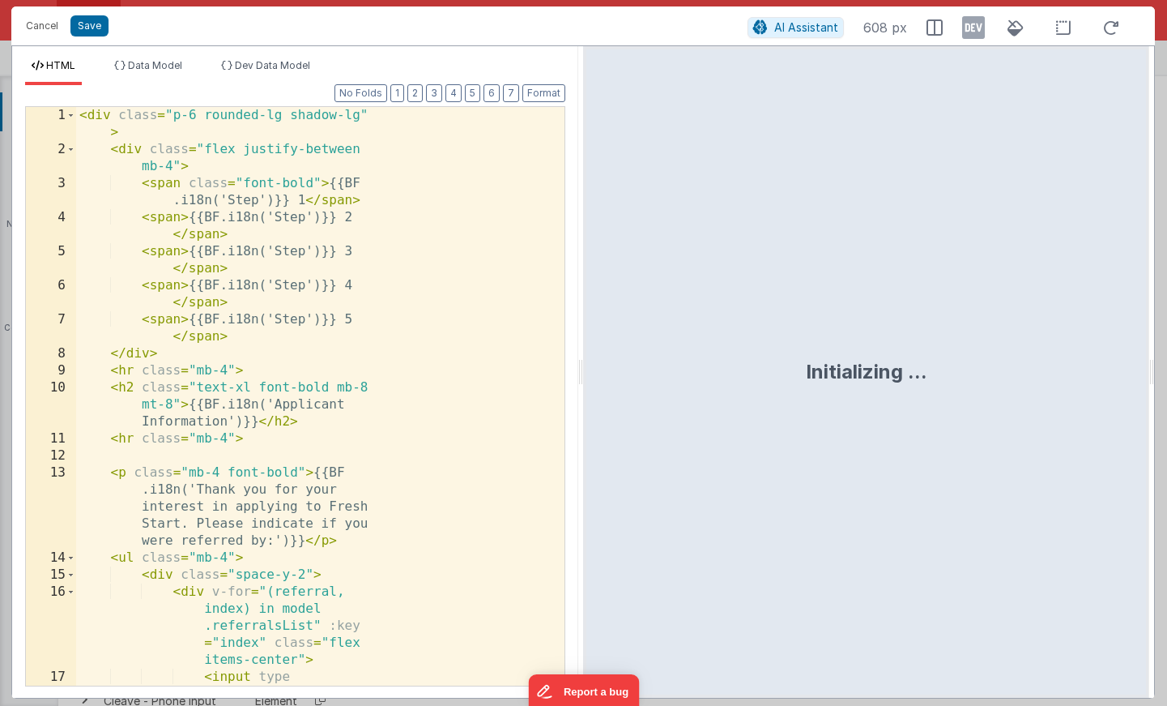
click at [360, 226] on div "< div class = "p-6 rounded-lg shadow-lg" > < div class = "flex justify-between …" at bounding box center [320, 481] width 488 height 749
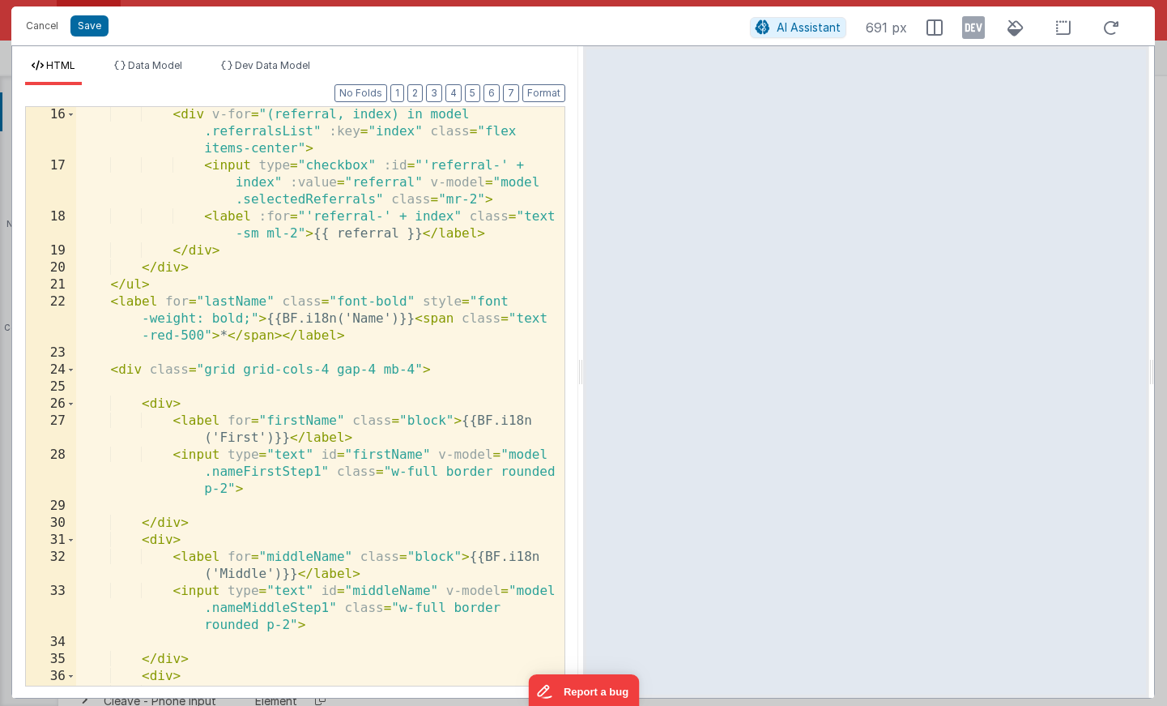
scroll to position [307, 0]
click at [374, 320] on div "< div v-for = "(referral, index) in model .referralsList" :key = "index" class …" at bounding box center [320, 437] width 488 height 663
click at [220, 337] on div "< div v-for = "(referral, index) in model .referralsList" :key = "index" class …" at bounding box center [320, 437] width 488 height 663
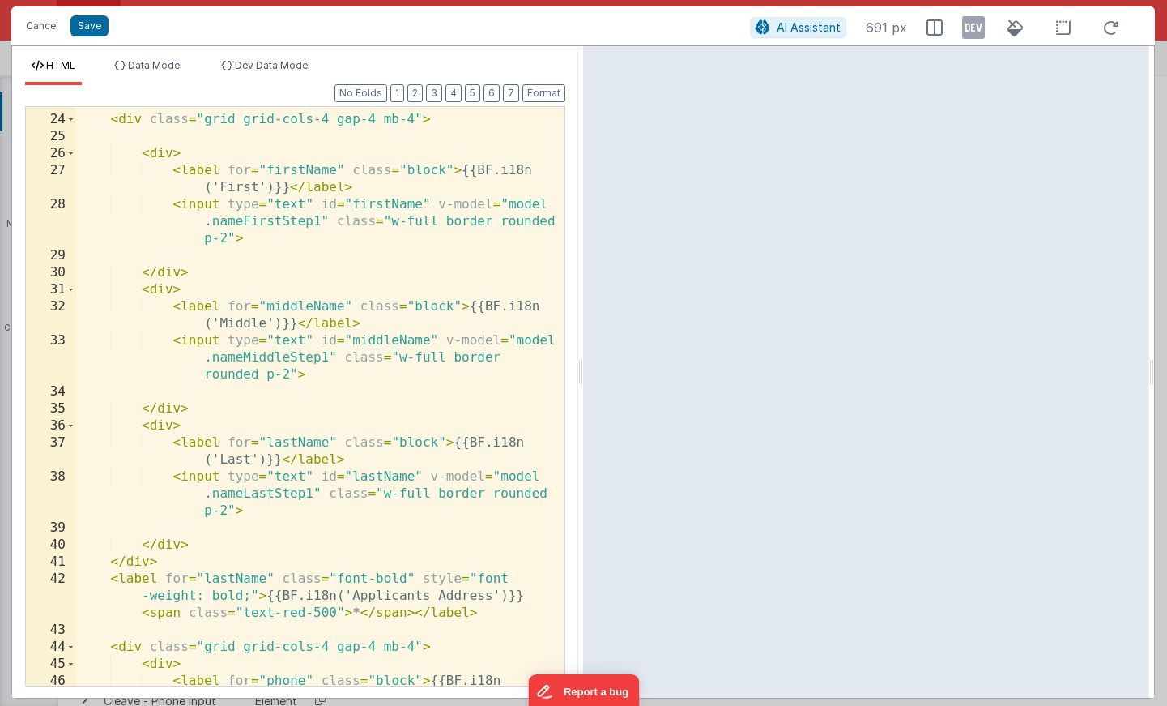
scroll to position [552, 0]
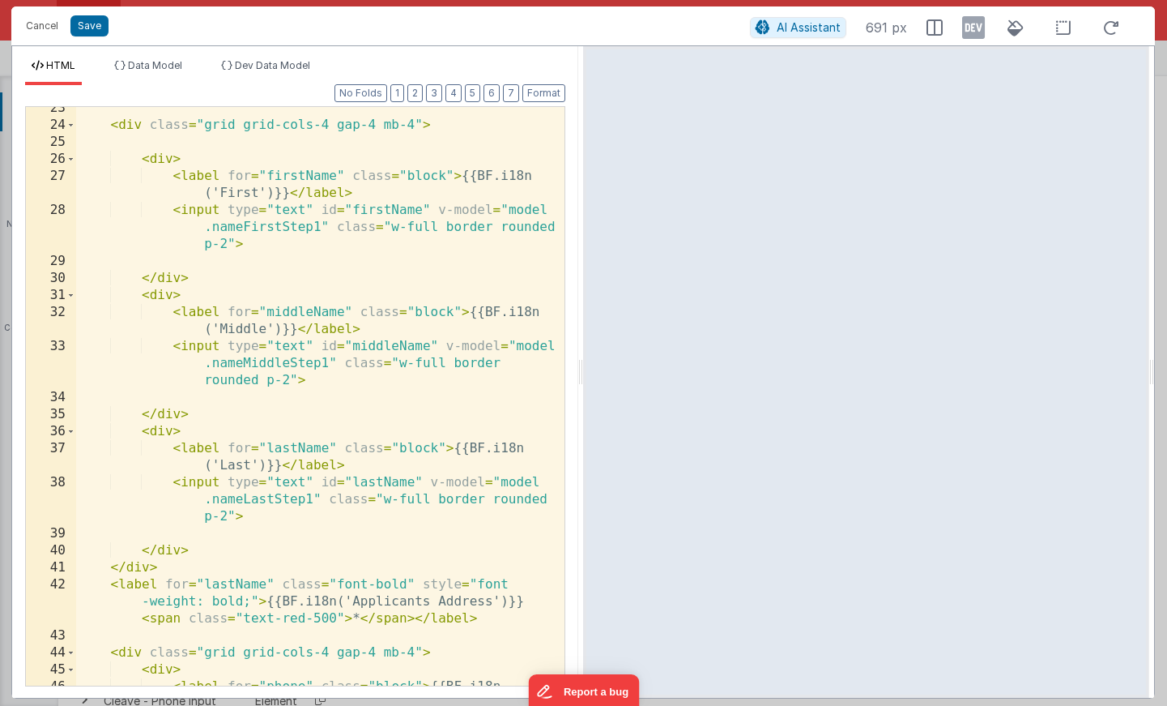
click at [297, 332] on div "< div class = "grid grid-cols-4 gap-4 mb-4" > < div > < label for = "firstName"…" at bounding box center [320, 423] width 488 height 646
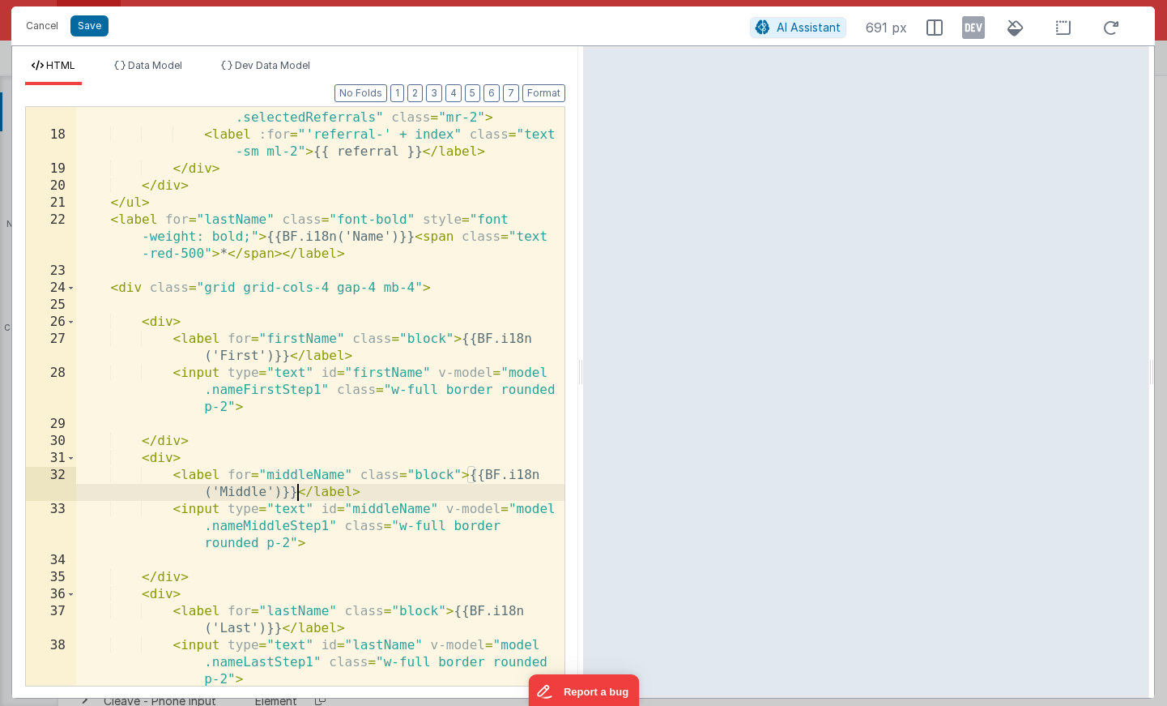
scroll to position [391, 0]
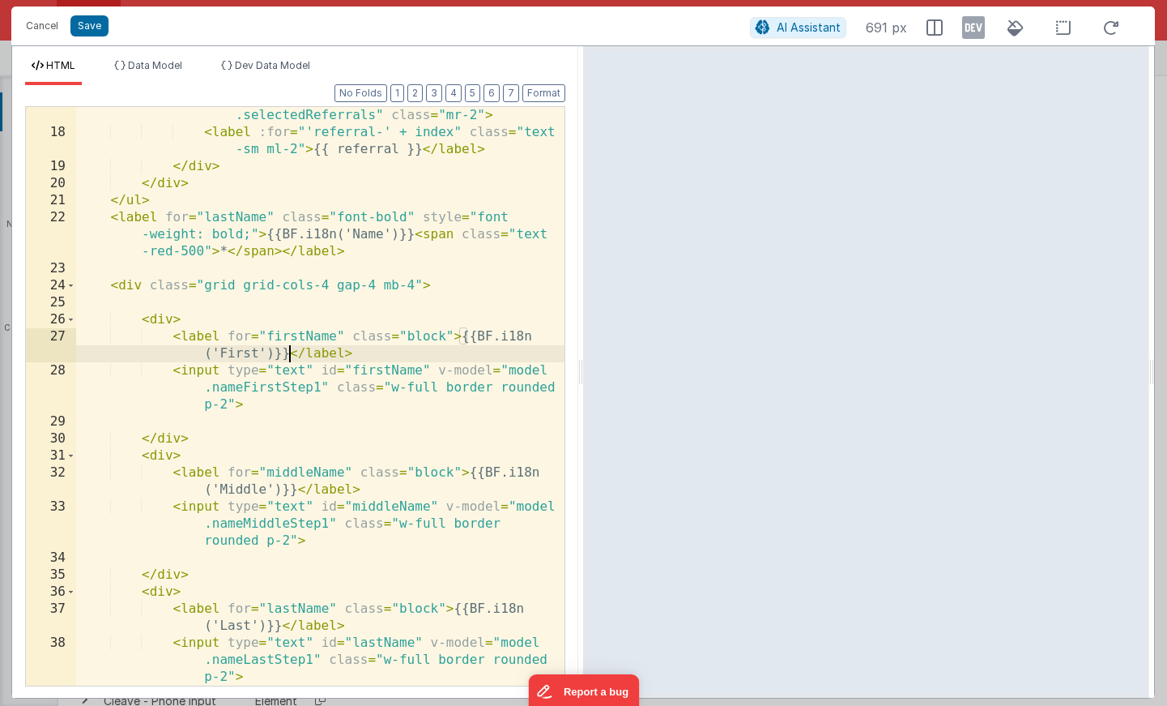
click at [292, 352] on div "< input type = "checkbox" :id = "'referral-' + index" :value = "referral" v-mod…" at bounding box center [320, 396] width 488 height 646
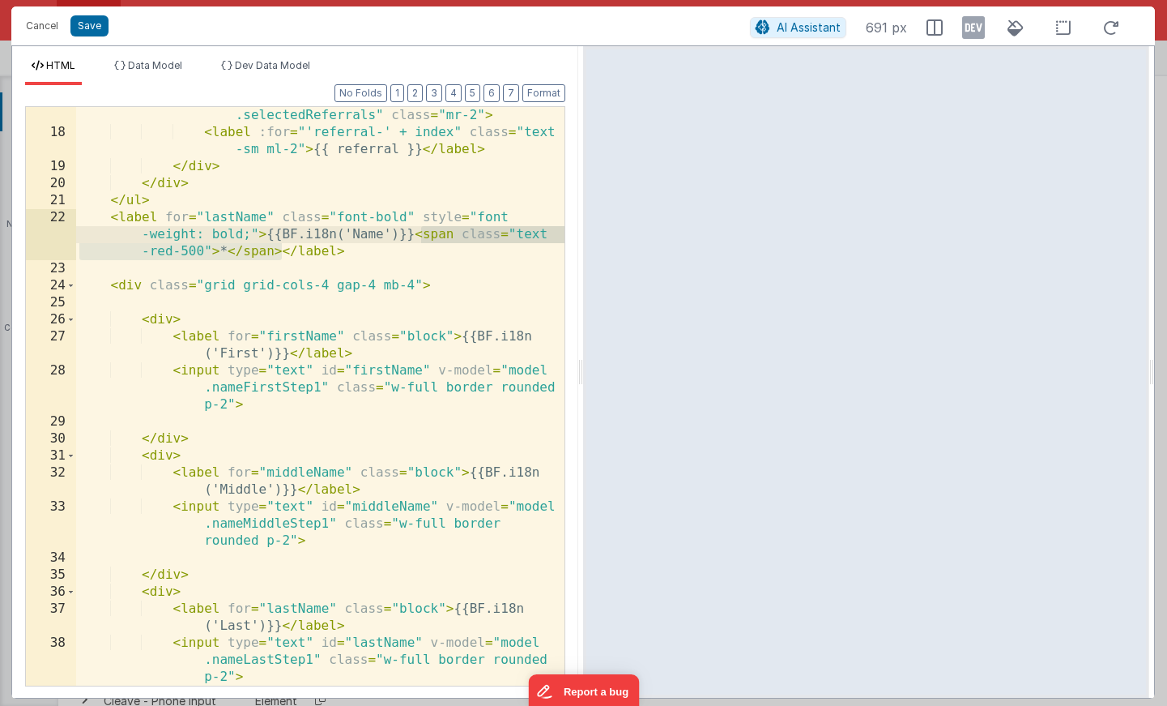
drag, startPoint x: 285, startPoint y: 251, endPoint x: 420, endPoint y: 237, distance: 136.0
click at [420, 237] on div "< input type = "checkbox" :id = "'referral-' + index" :value = "referral" v-mod…" at bounding box center [320, 396] width 488 height 646
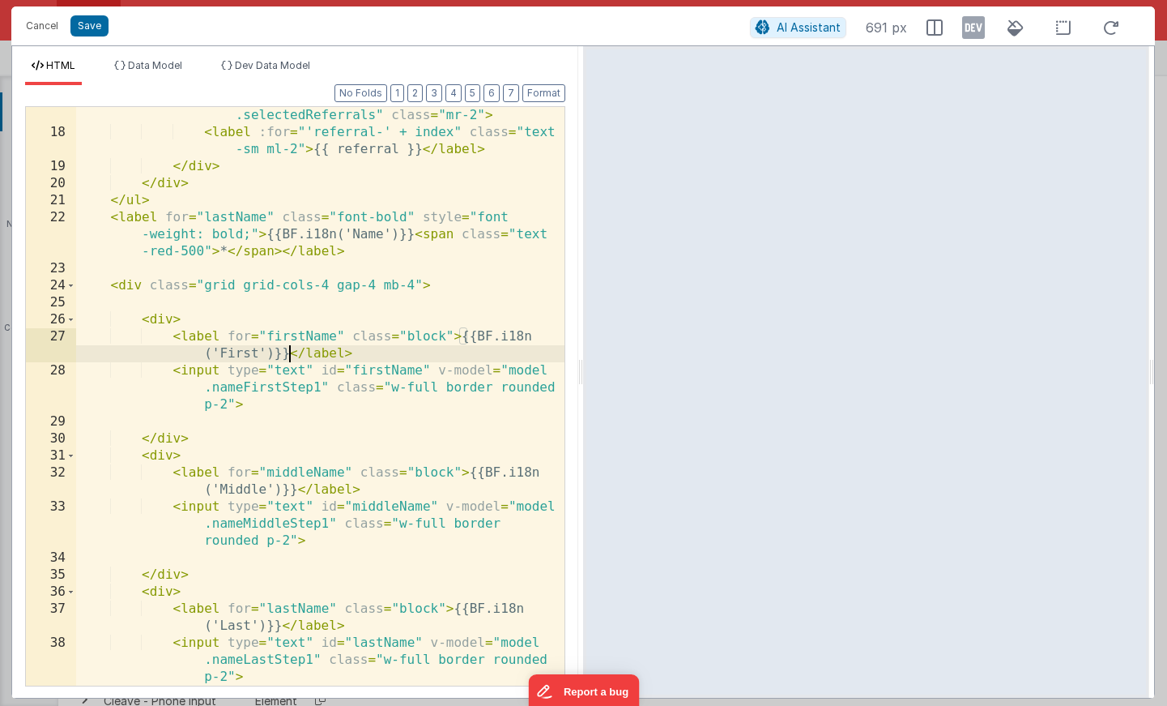
click at [289, 351] on div "< input type = "checkbox" :id = "'referral-' + index" :value = "referral" v-mod…" at bounding box center [320, 396] width 488 height 646
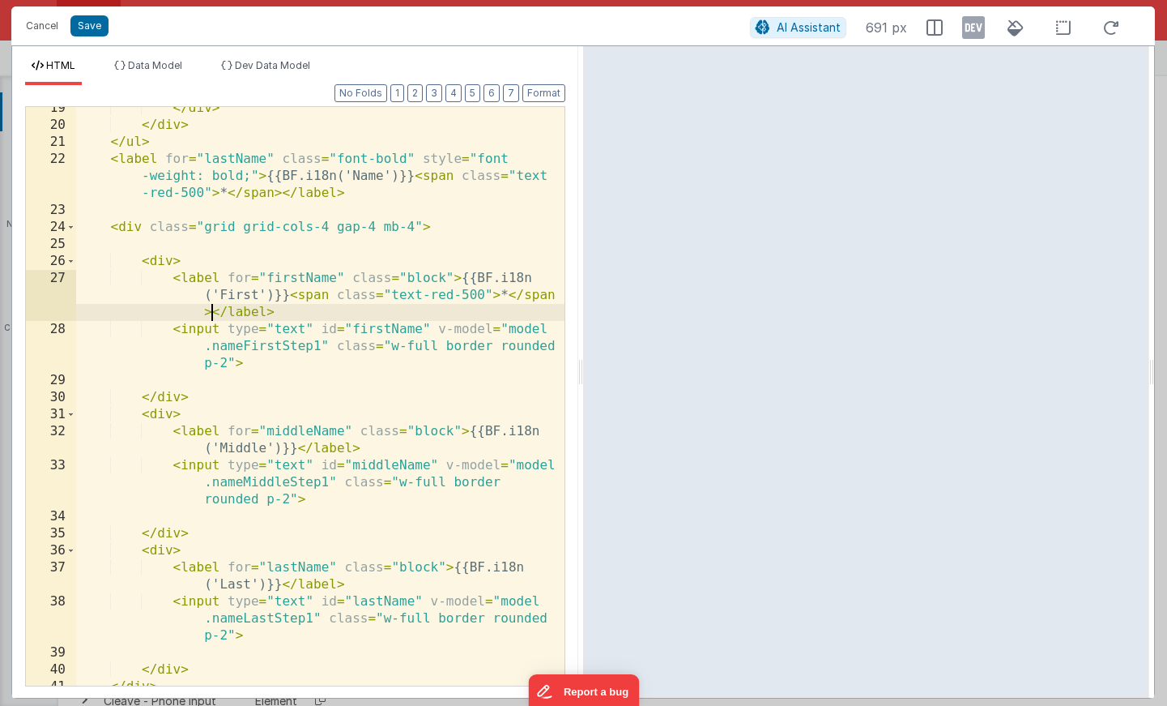
scroll to position [503, 0]
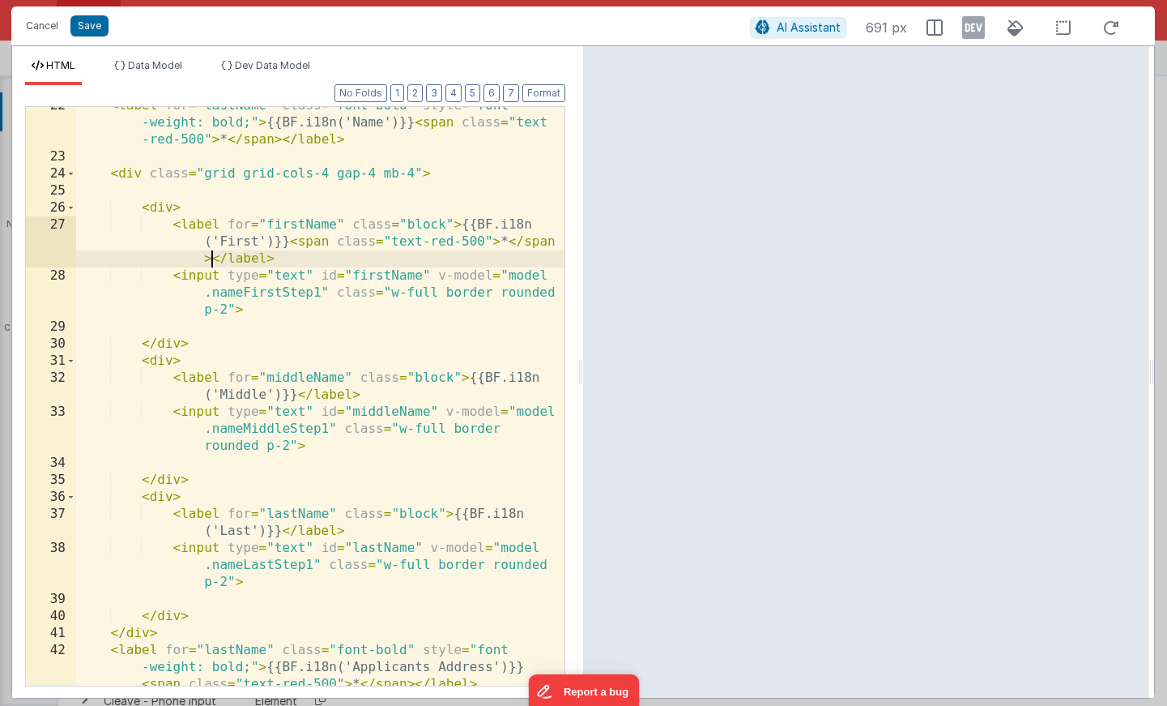
click at [282, 534] on div "< label for = "lastName" class = "font-bold" style = "font -weight: bold;" > {{…" at bounding box center [320, 437] width 488 height 680
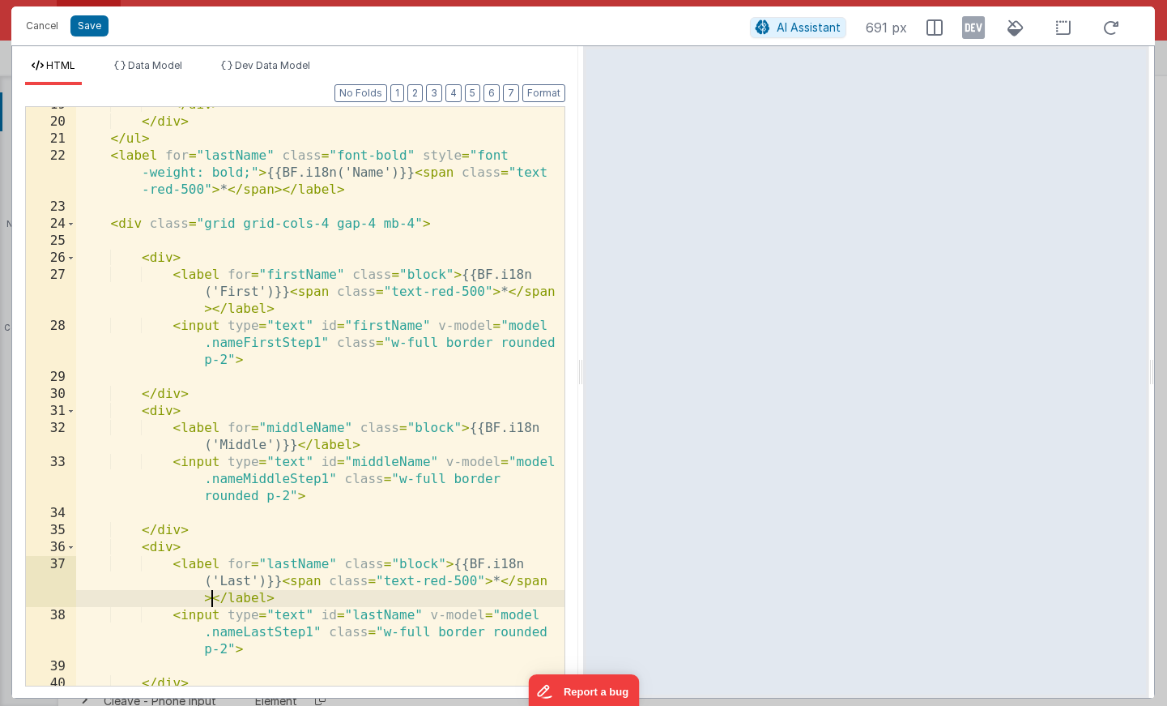
scroll to position [423, 0]
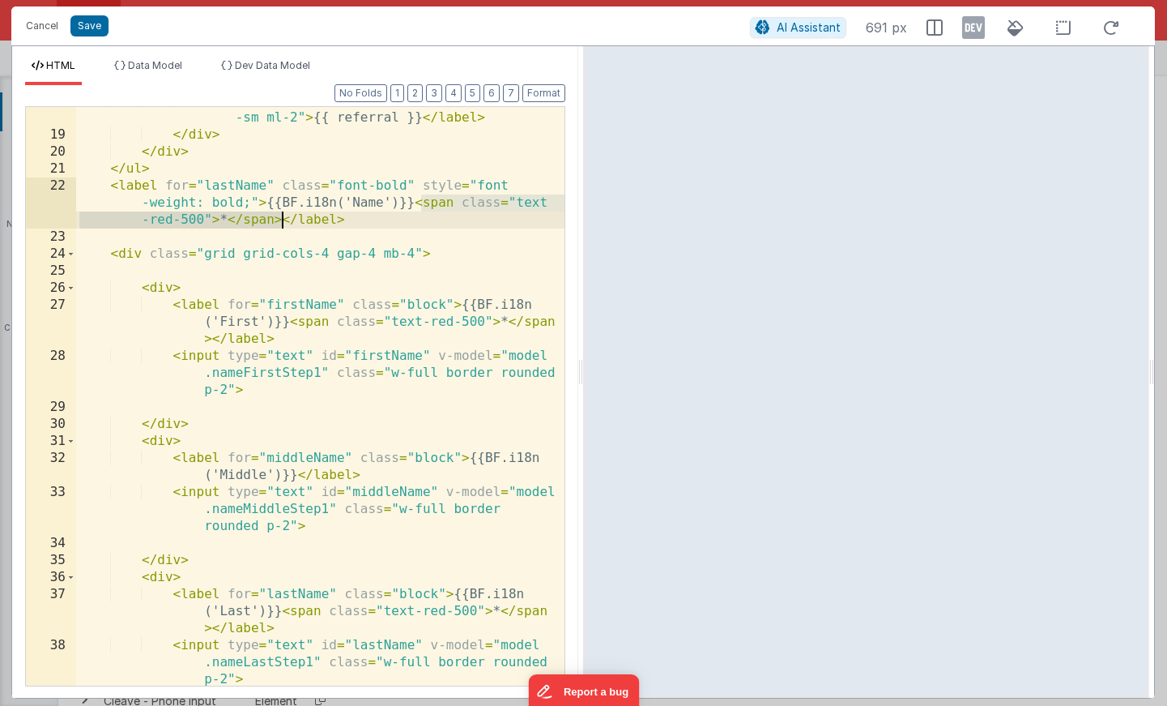
drag, startPoint x: 420, startPoint y: 203, endPoint x: 279, endPoint y: 220, distance: 142.0
click at [279, 220] on div "< label :for = "'referral-' + index" class = "text -sm ml-2" > {{ referral }} <…" at bounding box center [320, 423] width 488 height 663
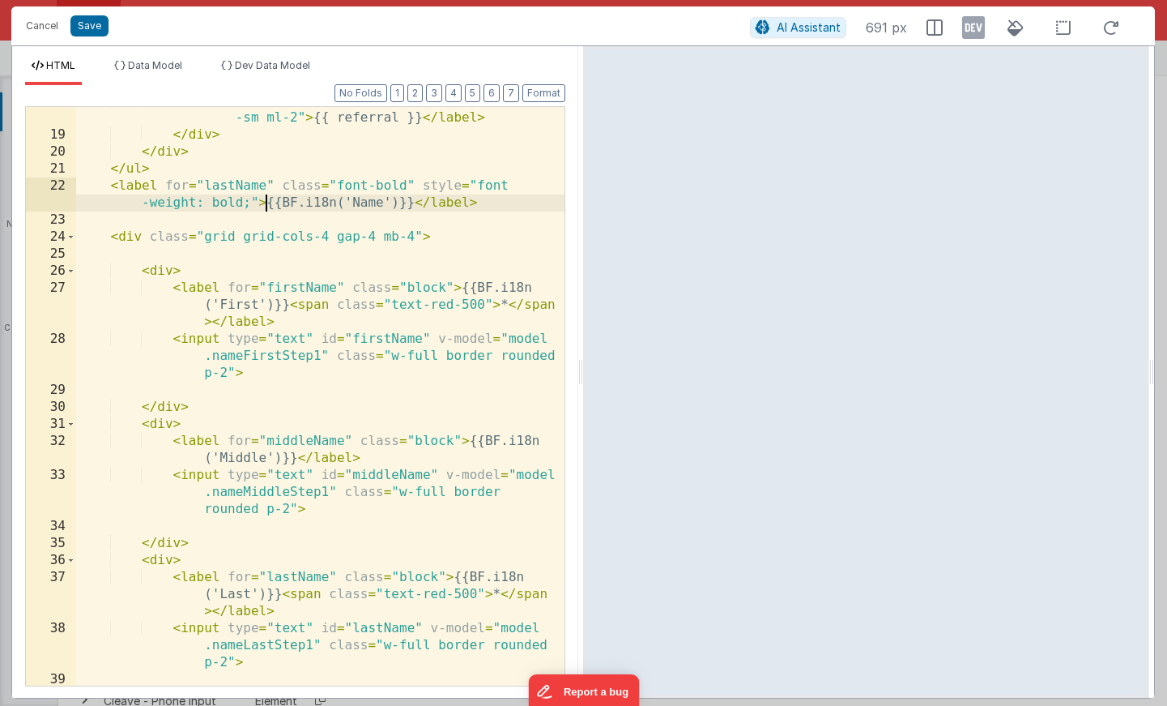
click at [269, 200] on div "< label :for = "'referral-' + index" class = "text -sm ml-2" > {{ referral }} <…" at bounding box center [320, 406] width 488 height 629
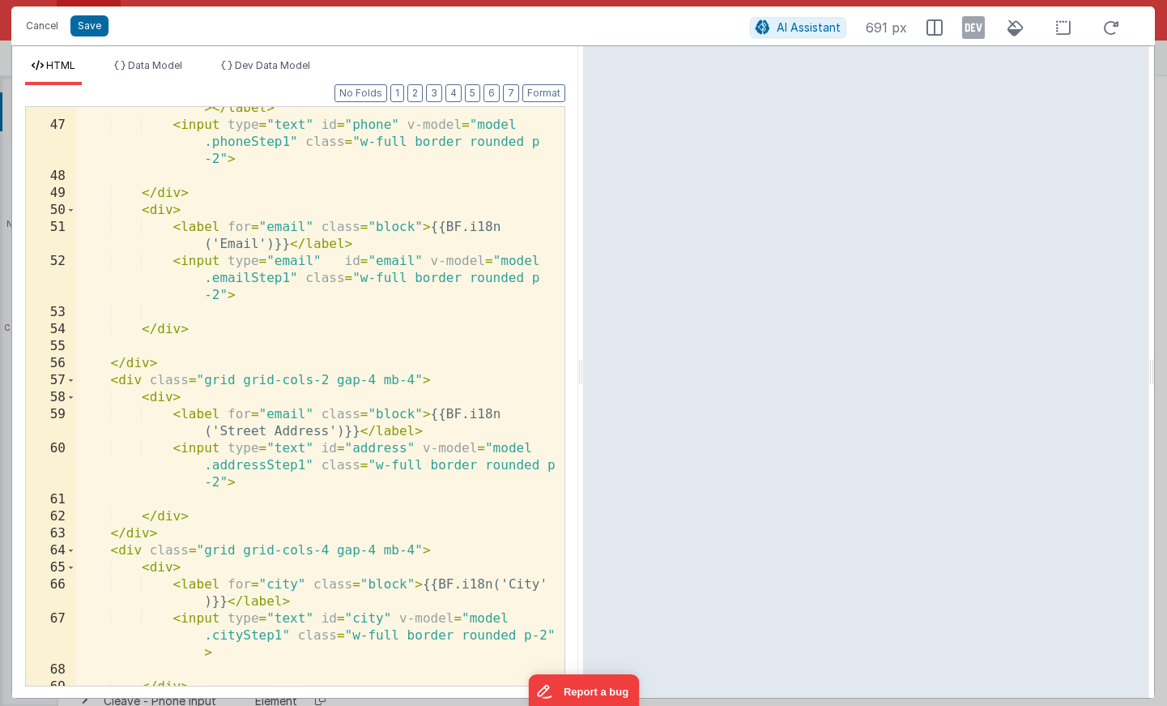
scroll to position [1252, 0]
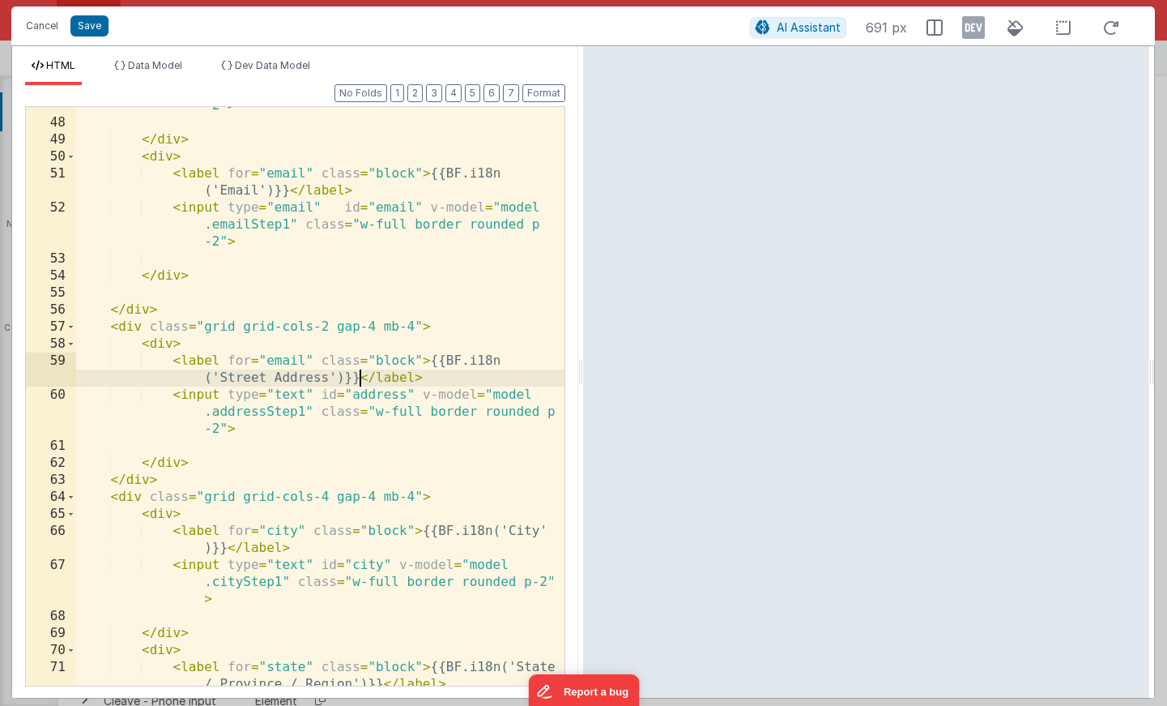
click at [360, 380] on div "< input type = "text" id = "phone" v-model = "model .phoneStep1" class = "w-ful…" at bounding box center [320, 394] width 488 height 663
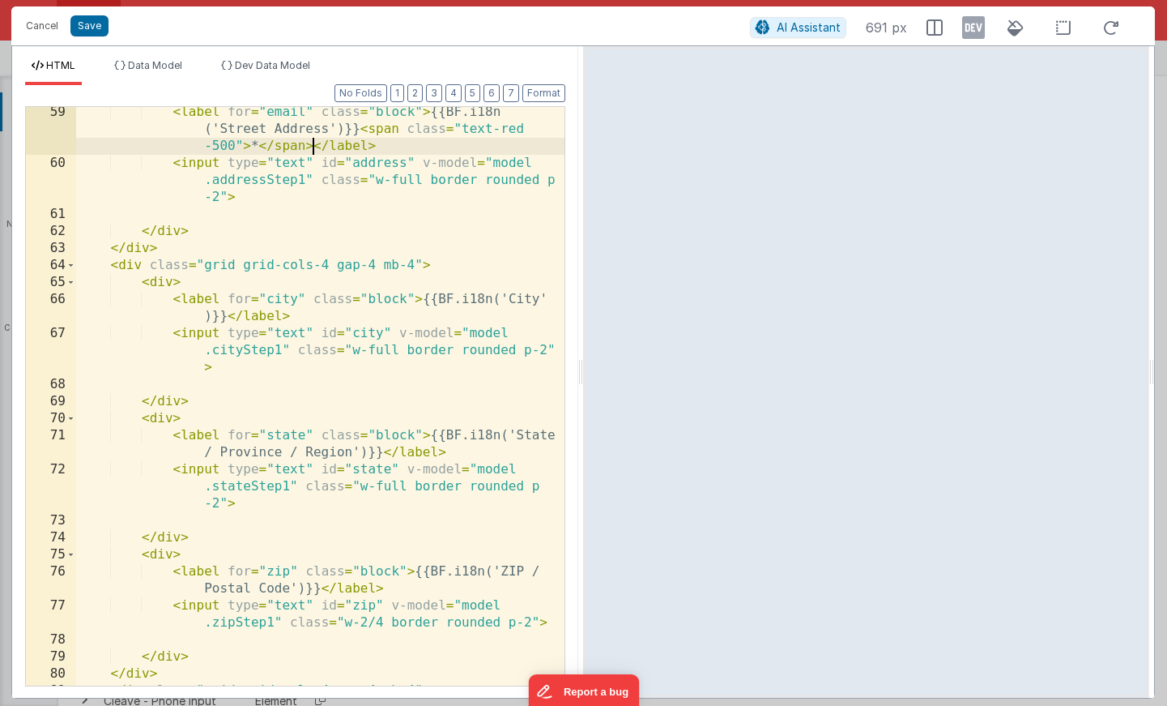
scroll to position [1572, 0]
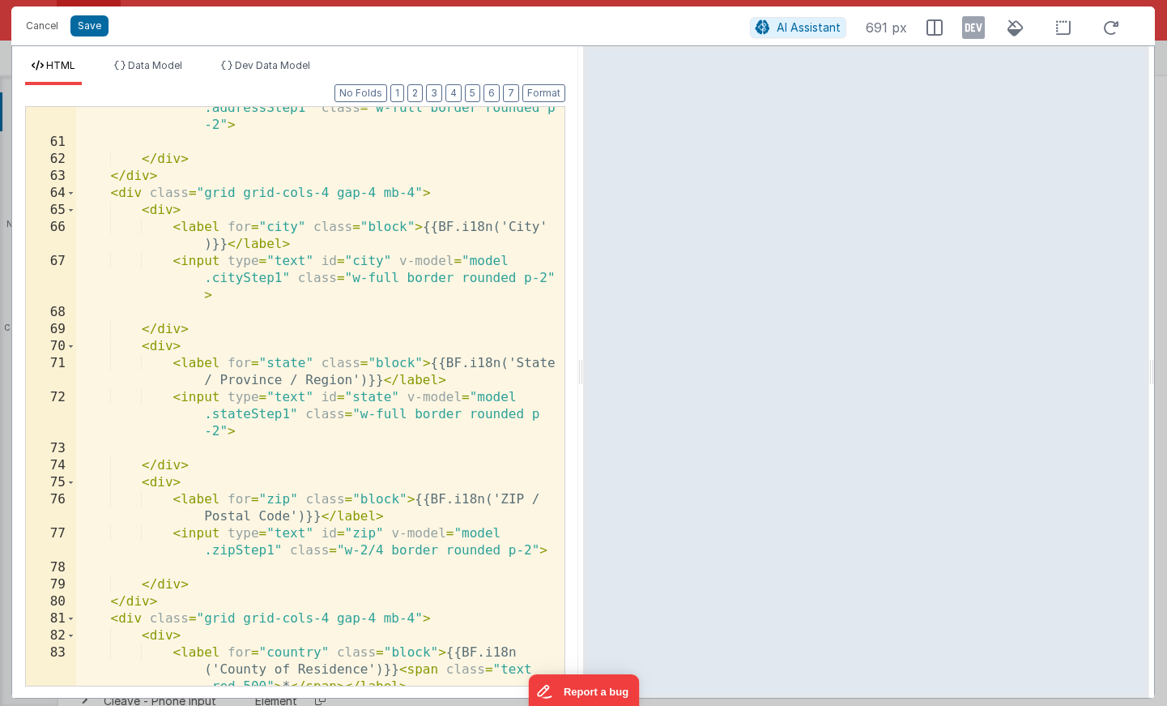
click at [384, 376] on div "< input type = "text" id = "address" v-model = "model .addressStep1" class = "w…" at bounding box center [320, 423] width 488 height 680
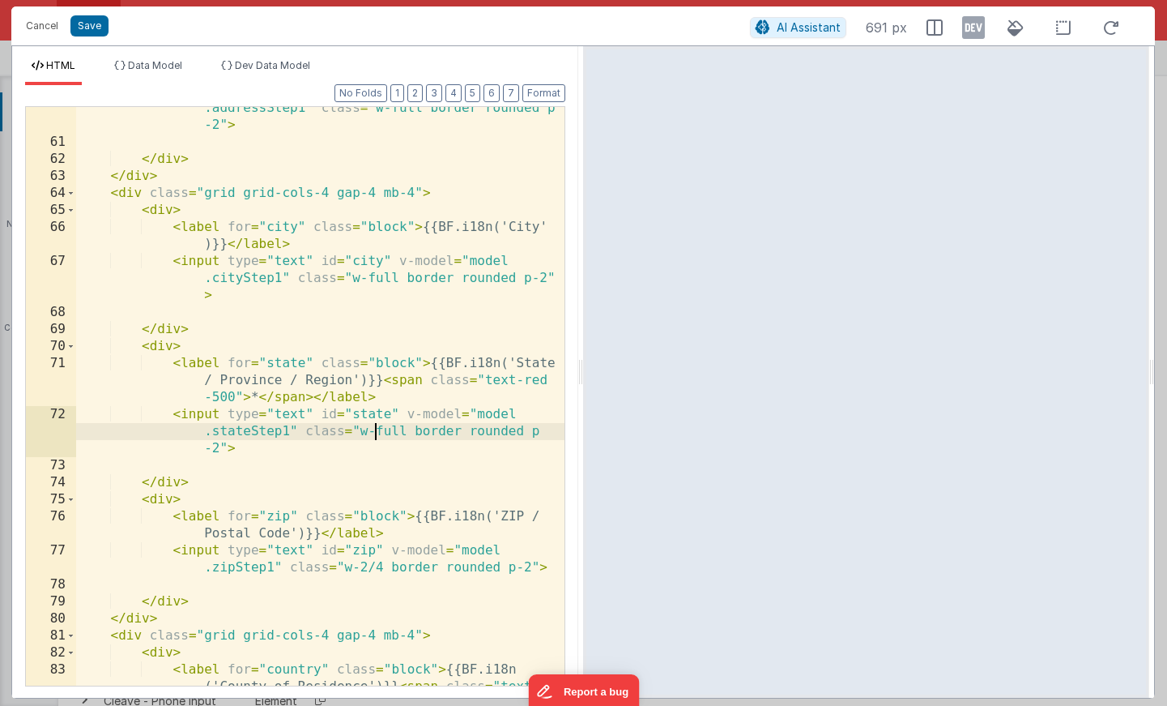
click at [375, 438] on div "< input type = "text" id = "address" v-model = "model .addressStep1" class = "w…" at bounding box center [320, 423] width 488 height 680
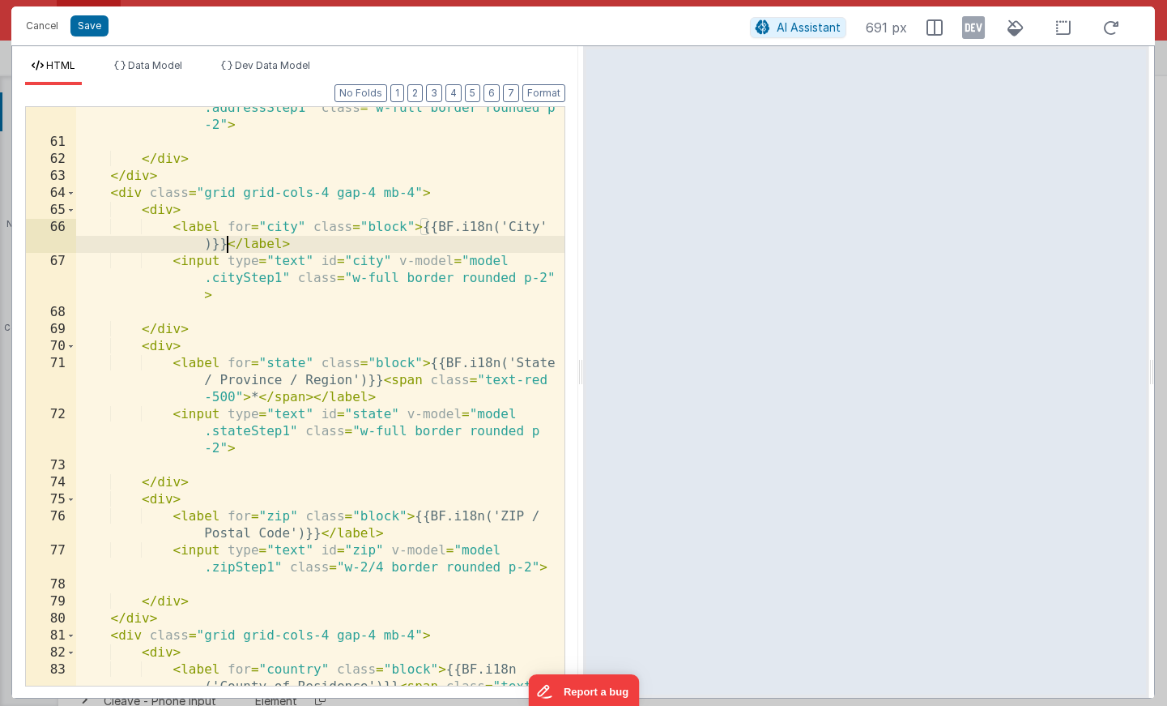
click at [228, 242] on div "< input type = "text" id = "address" v-model = "model .addressStep1" class = "w…" at bounding box center [320, 423] width 488 height 680
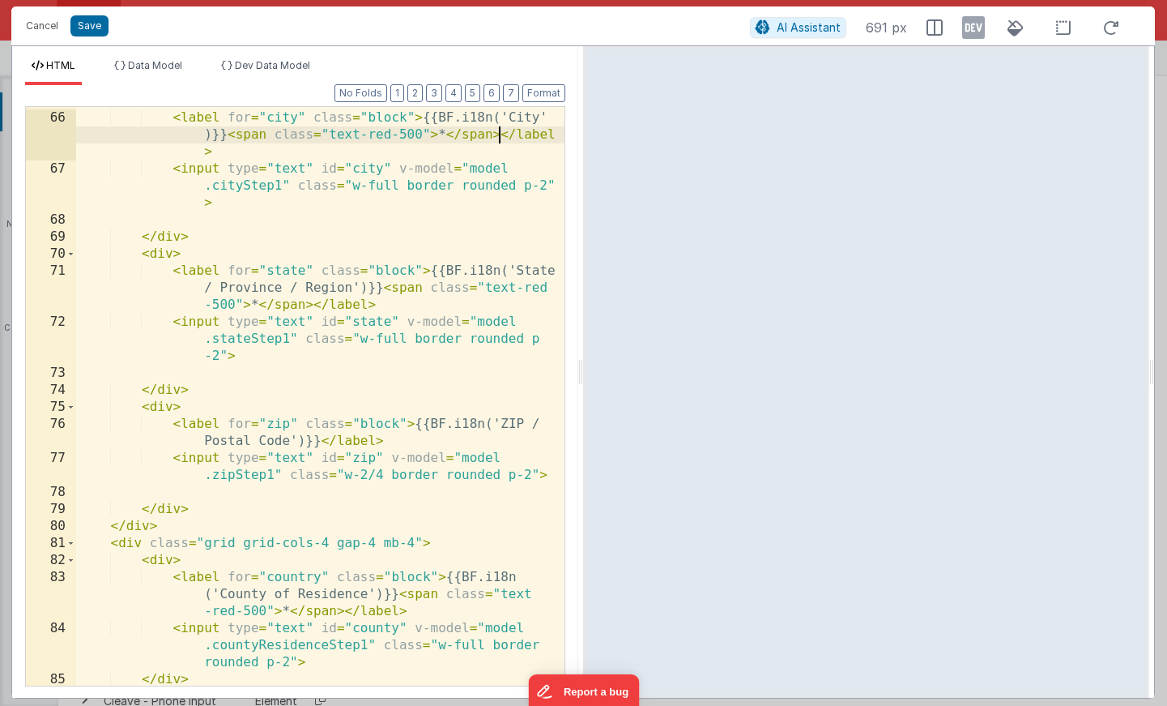
scroll to position [1704, 0]
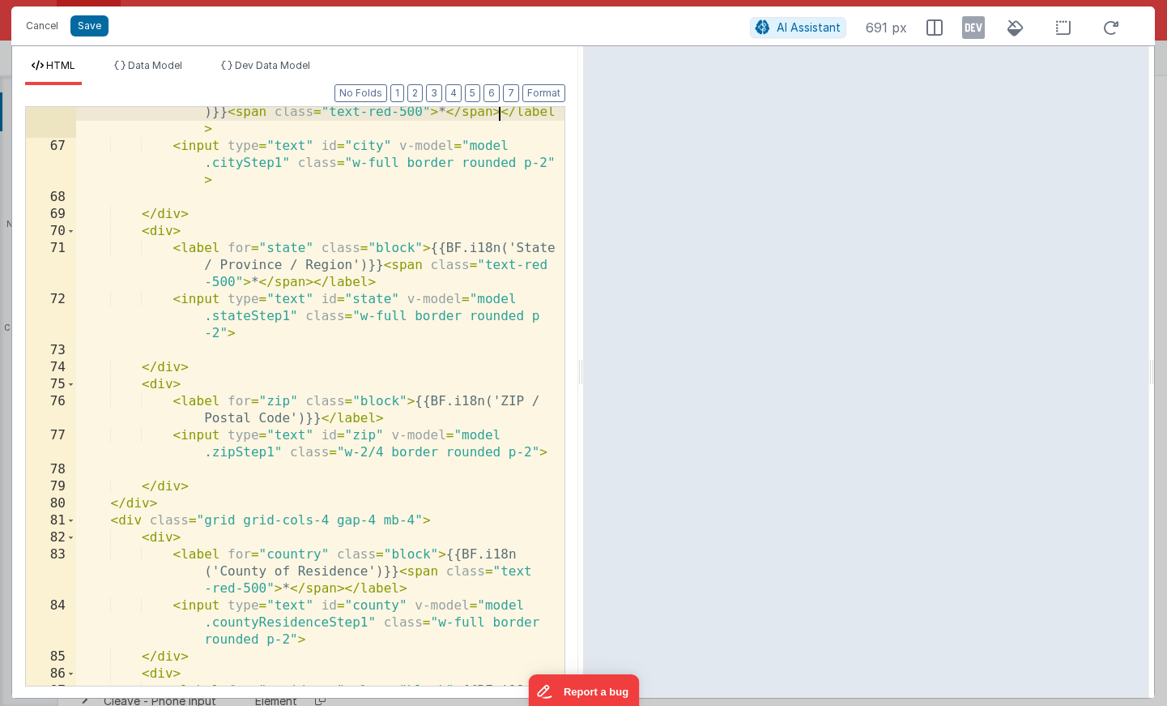
click at [321, 414] on div "< label for = "city" class = "block" > {{BF.i18n('City' )}} < span class = "tex…" at bounding box center [320, 427] width 488 height 680
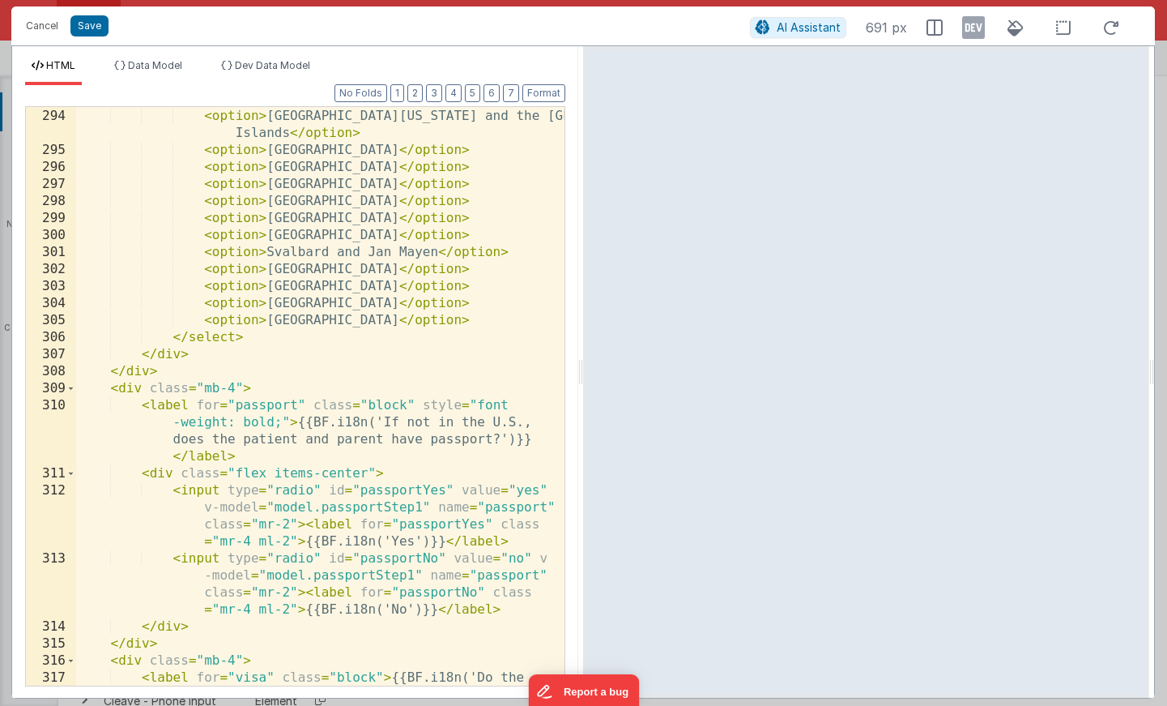
scroll to position [5982, 0]
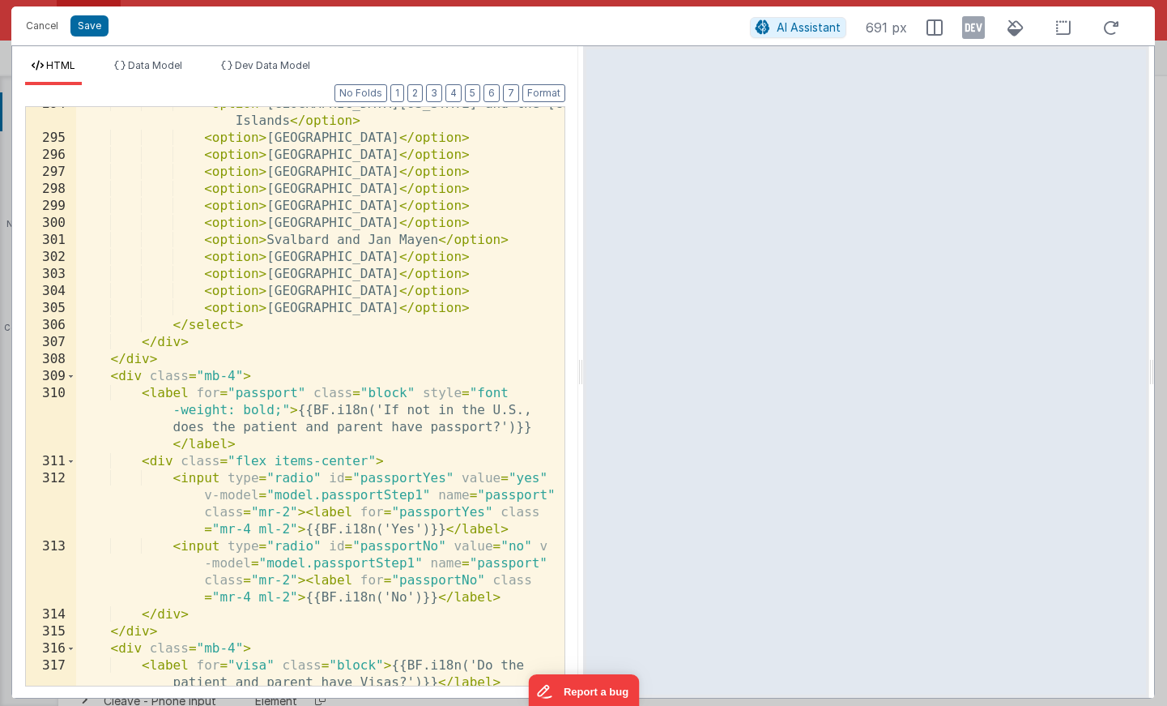
click at [355, 430] on div "< option > [GEOGRAPHIC_DATA][US_STATE] and the [GEOGRAPHIC_DATA] </ option > < …" at bounding box center [320, 419] width 488 height 646
click at [444, 423] on div "< option > [GEOGRAPHIC_DATA][US_STATE] and the [GEOGRAPHIC_DATA] </ option > < …" at bounding box center [320, 419] width 488 height 646
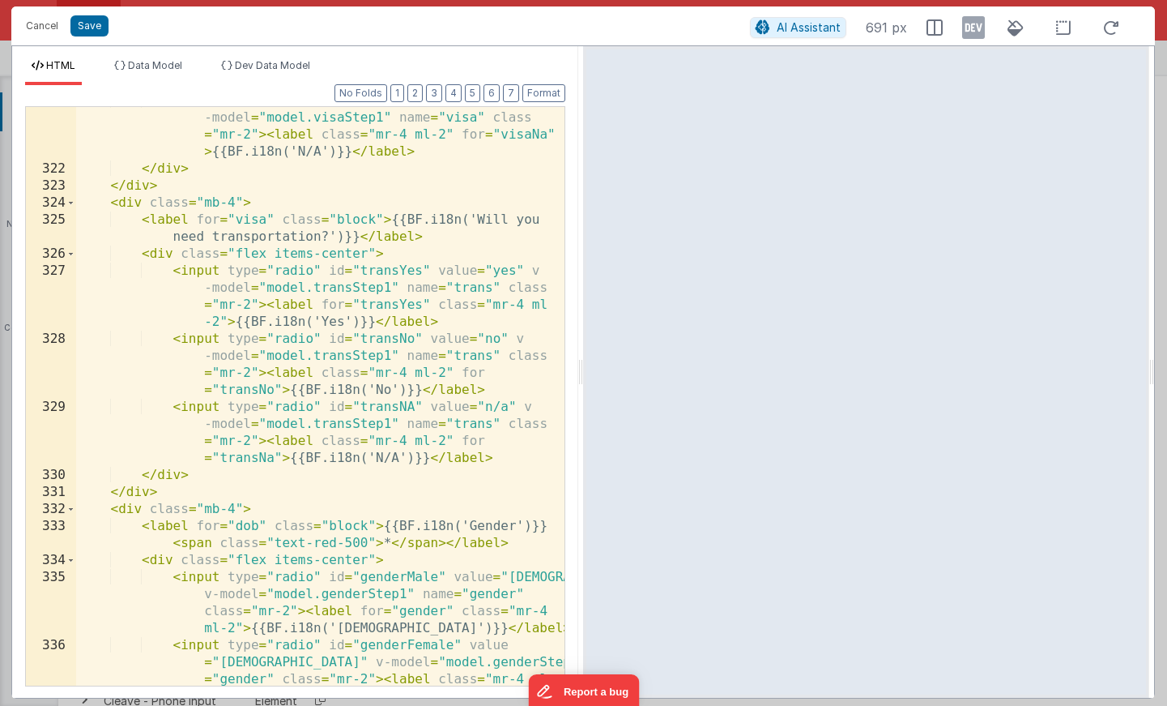
scroll to position [6662, 0]
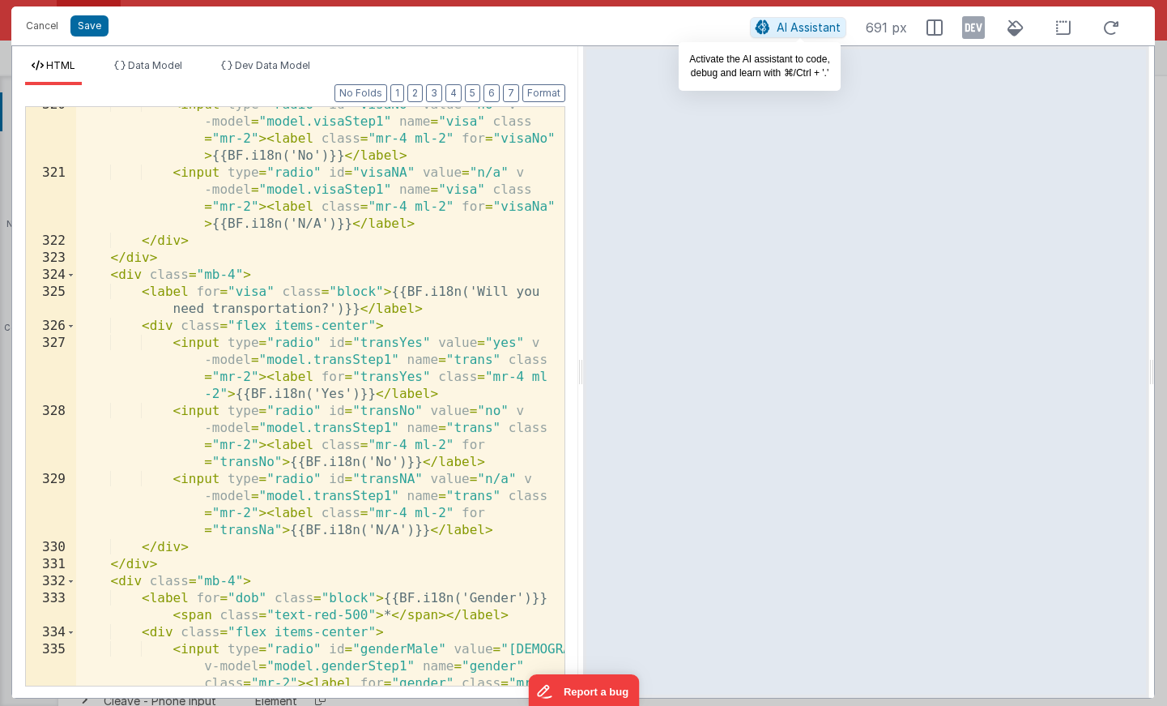
click at [807, 21] on span "AI Assistant" at bounding box center [809, 27] width 64 height 14
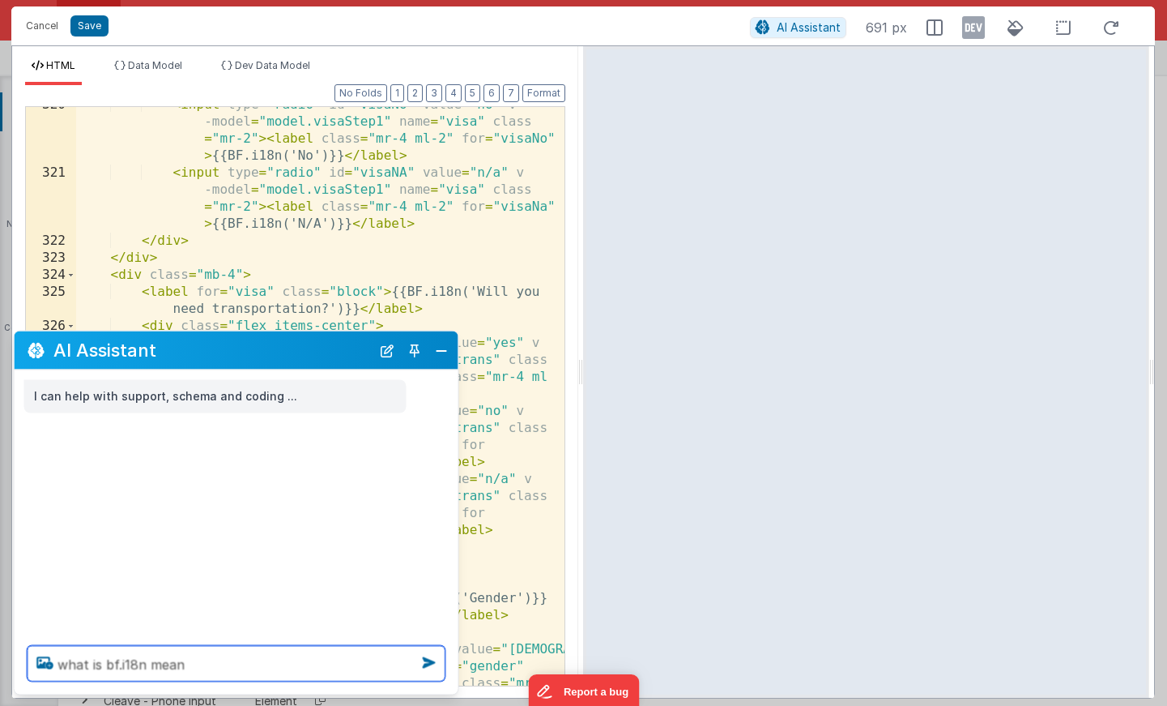
type textarea "what is bf.i18n mean"
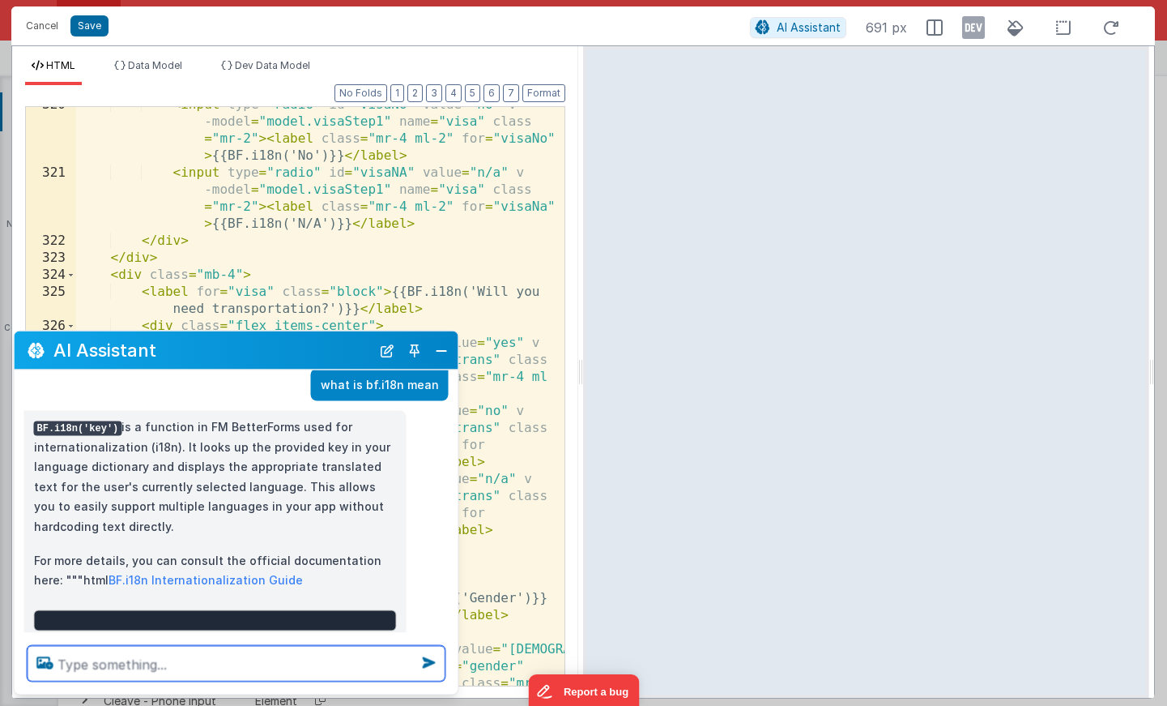
scroll to position [81, 0]
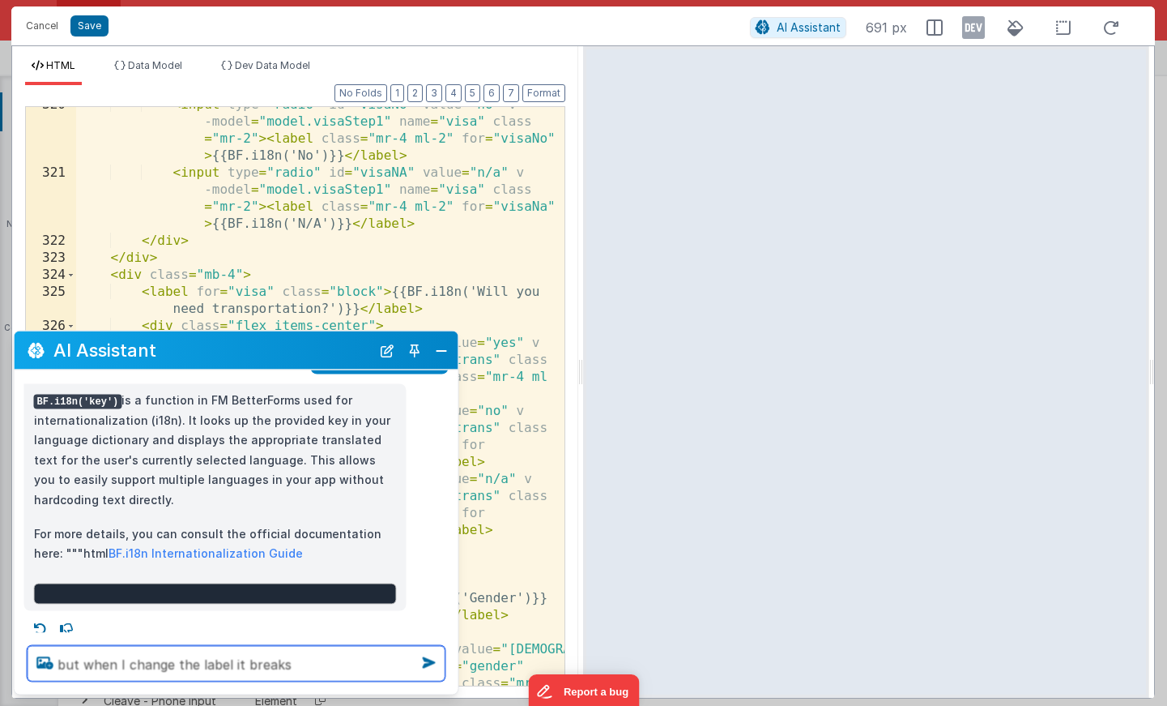
type textarea "but when I change the label it breaks"
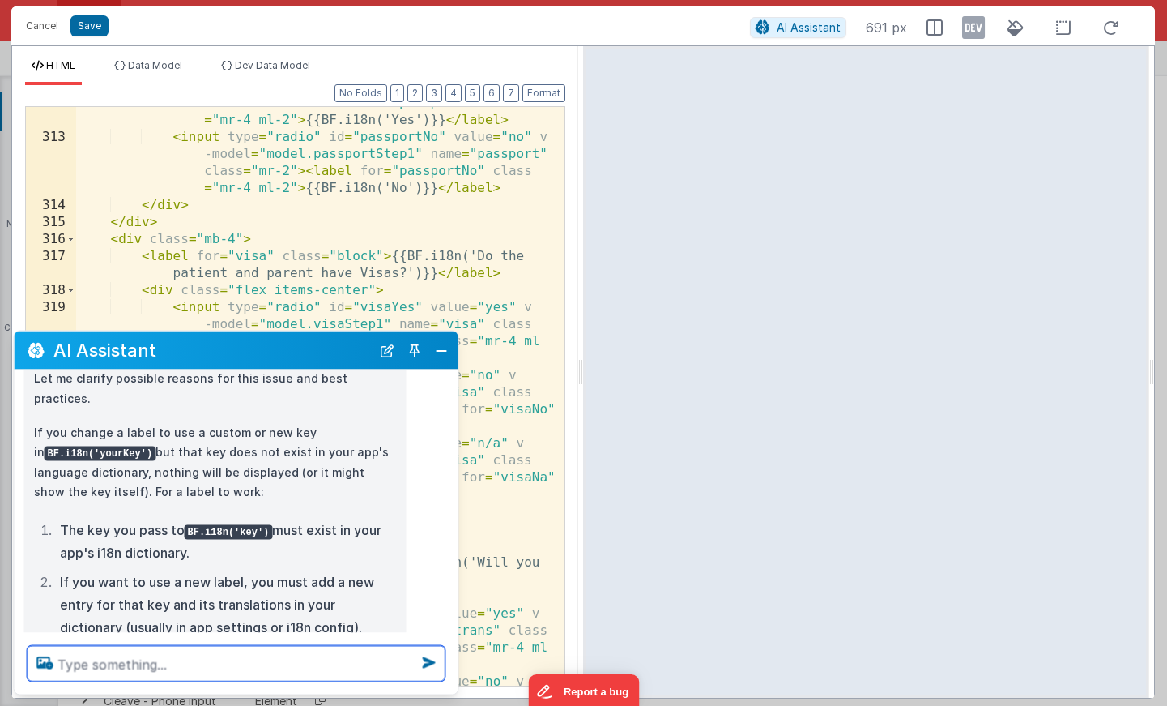
scroll to position [403, 0]
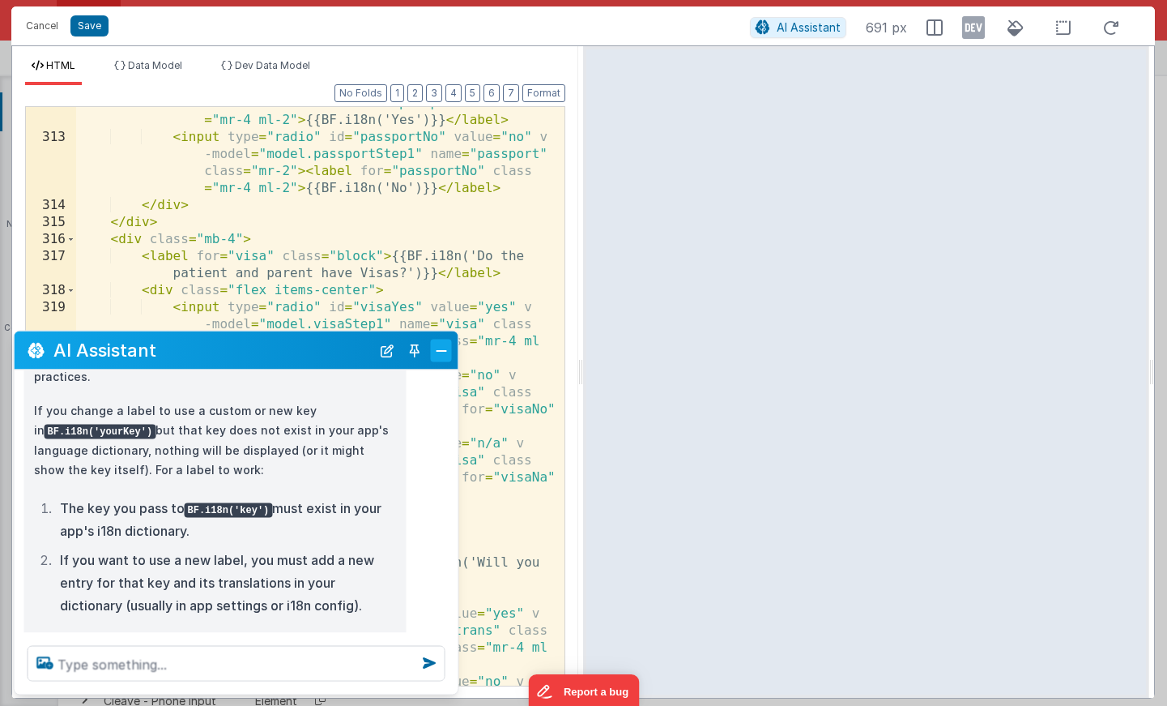
click at [446, 348] on button "Close" at bounding box center [441, 350] width 21 height 23
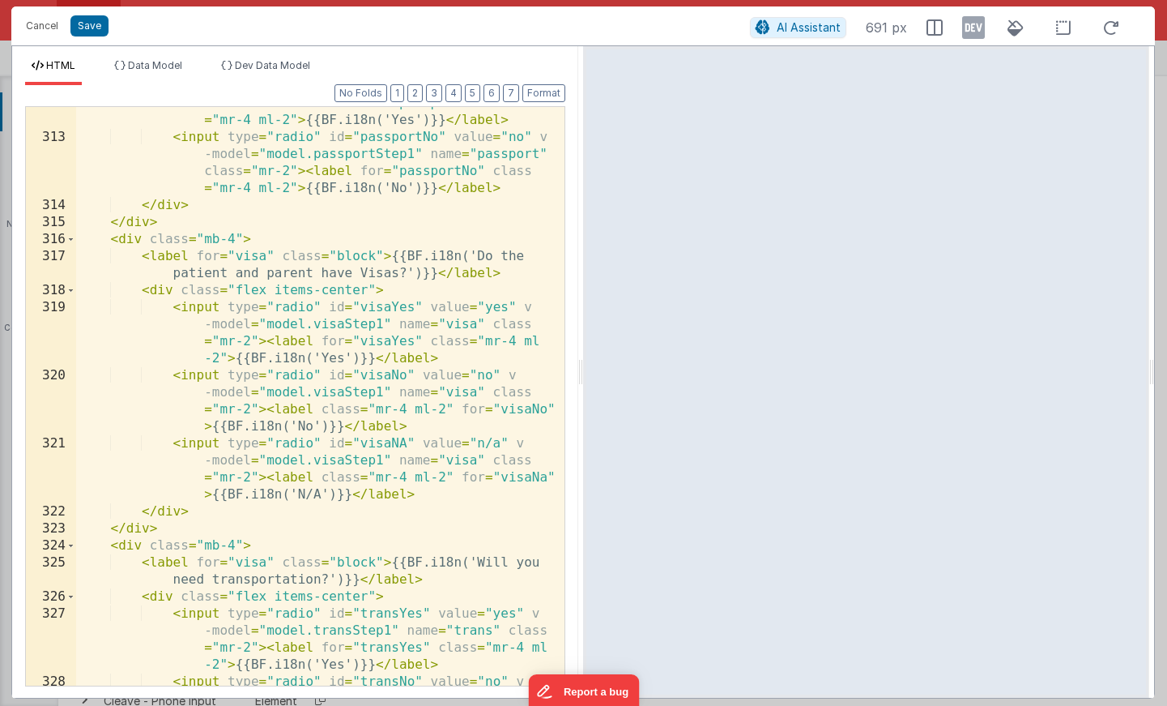
click at [290, 58] on div "HTML Data Model Dev Data Model Format 7 6 5 4 3 2 1 No Folds 312 313 314 315 31…" at bounding box center [295, 371] width 566 height 651
click at [195, 58] on div "HTML Data Model Dev Data Model Format 7 6 5 4 3 2 1 No Folds 312 313 314 315 31…" at bounding box center [295, 371] width 566 height 651
click at [159, 58] on div "HTML Data Model Dev Data Model Format 7 6 5 4 3 2 1 No Folds 312 313 314 315 31…" at bounding box center [295, 371] width 566 height 651
click at [53, 64] on span "HTML" at bounding box center [60, 65] width 29 height 12
click at [41, 23] on button "Cancel" at bounding box center [42, 26] width 49 height 23
